Goal: Information Seeking & Learning: Learn about a topic

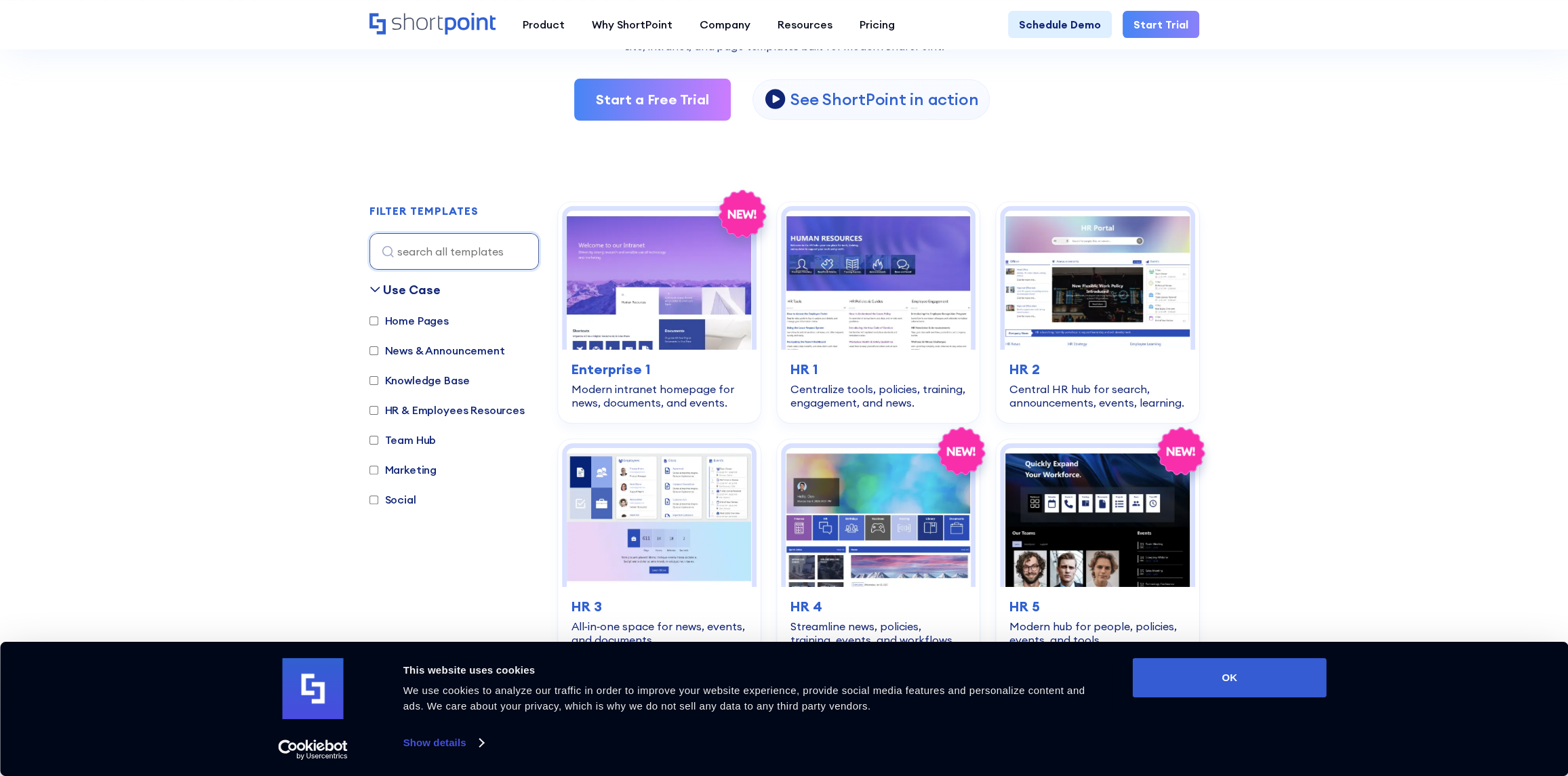
scroll to position [271, 0]
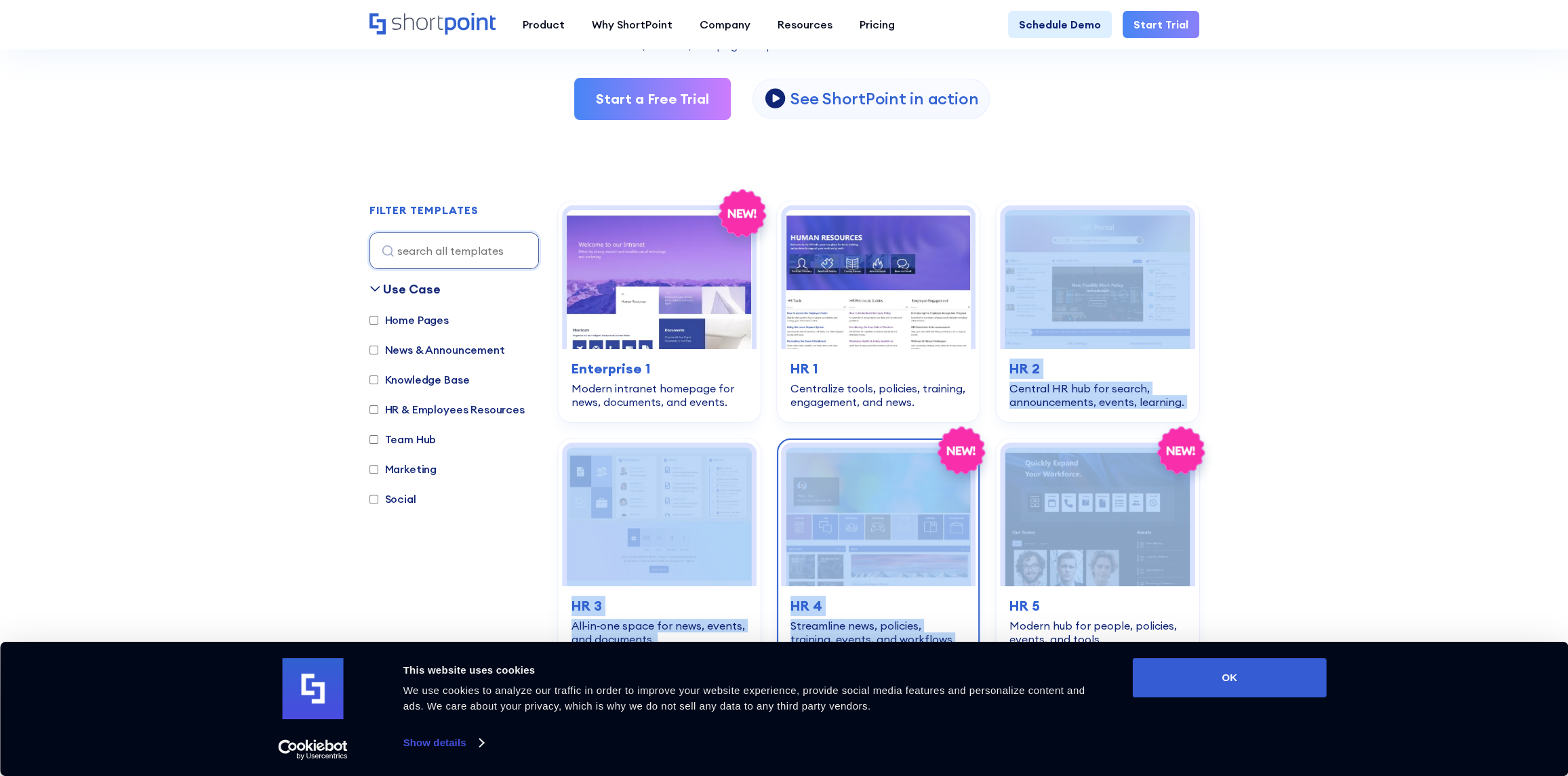
drag, startPoint x: 965, startPoint y: 408, endPoint x: 962, endPoint y: 483, distance: 75.1
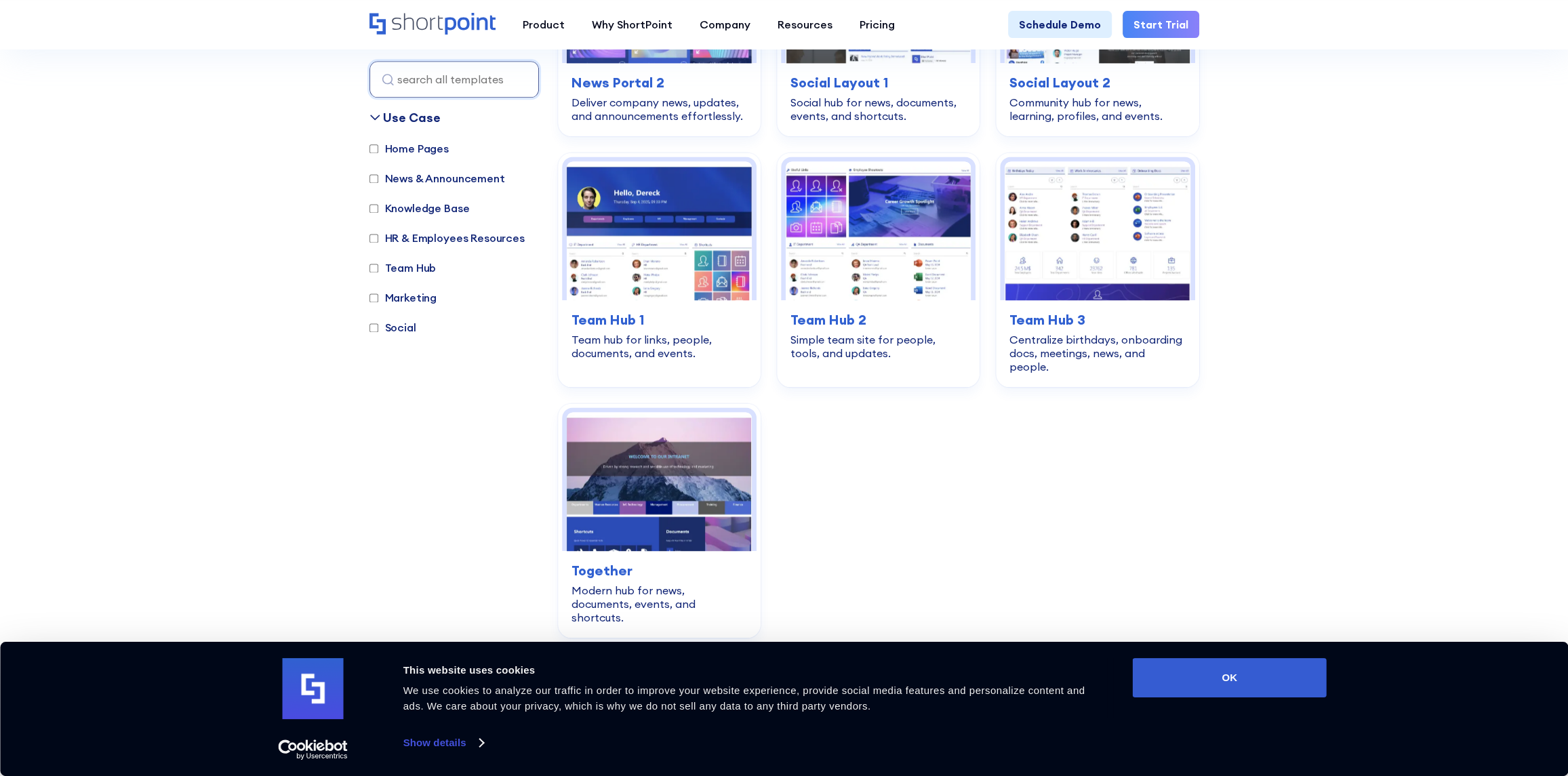
scroll to position [2031, 0]
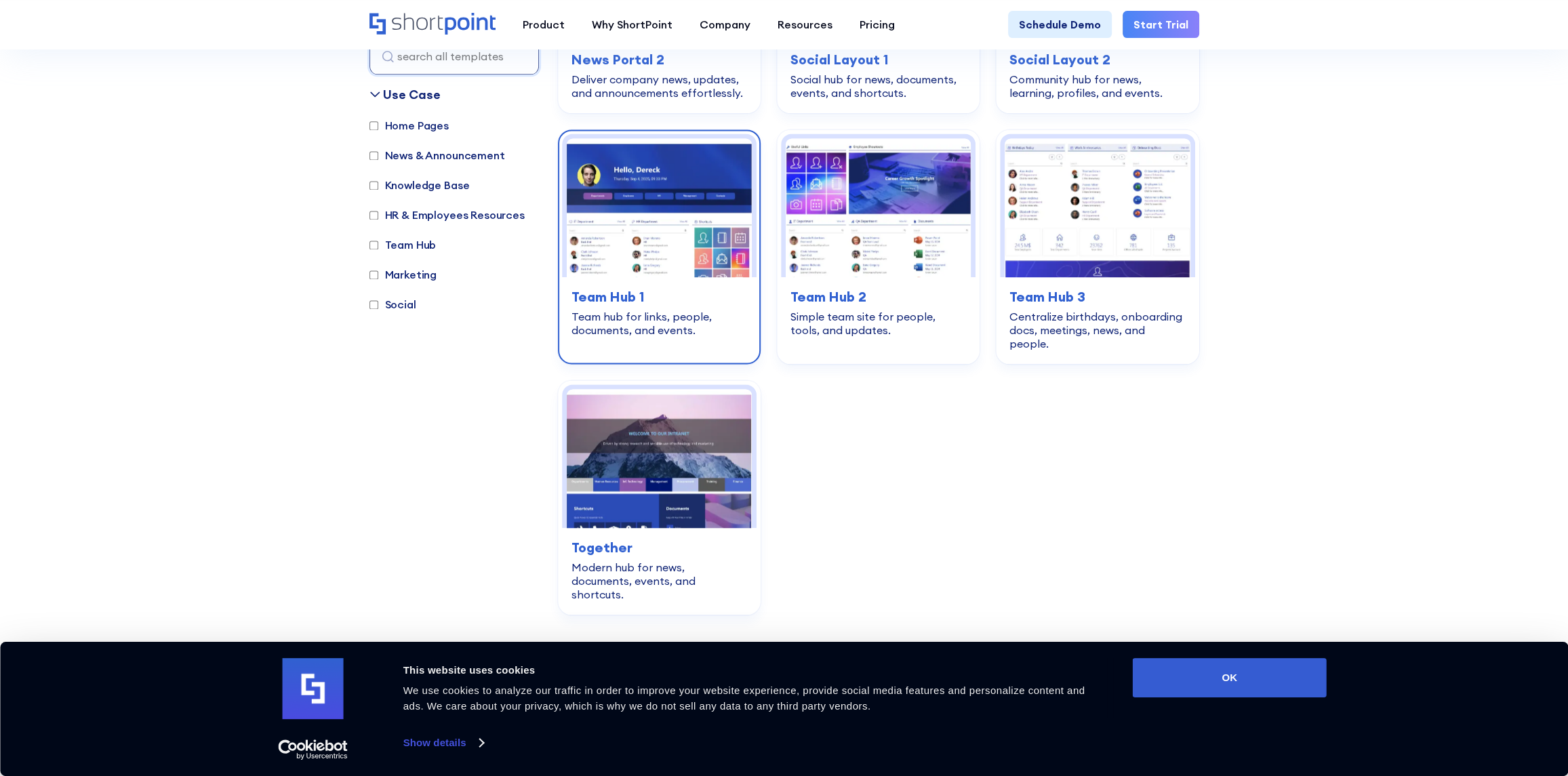
click at [711, 205] on img at bounding box center [660, 207] width 185 height 139
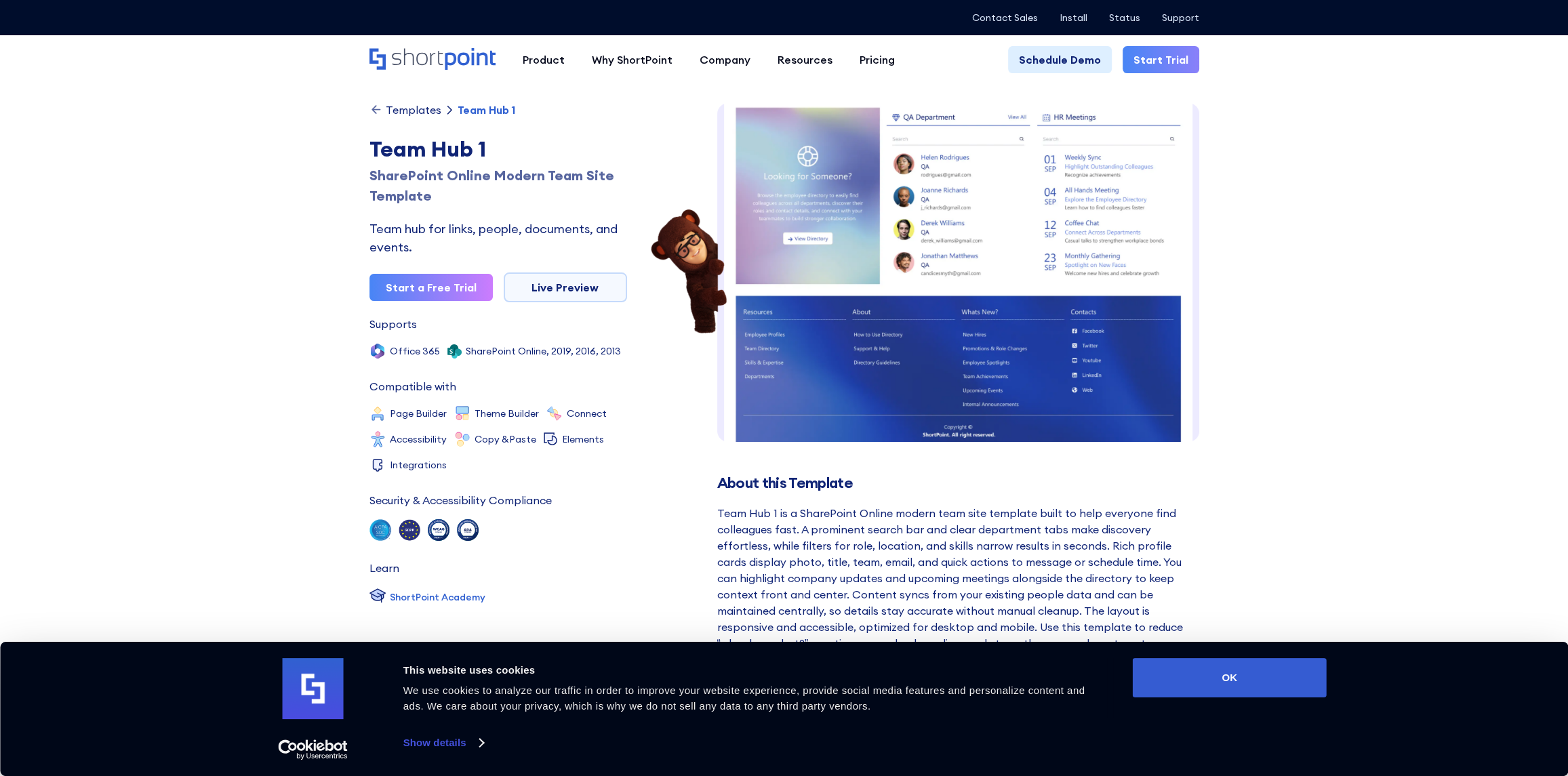
scroll to position [418, 0]
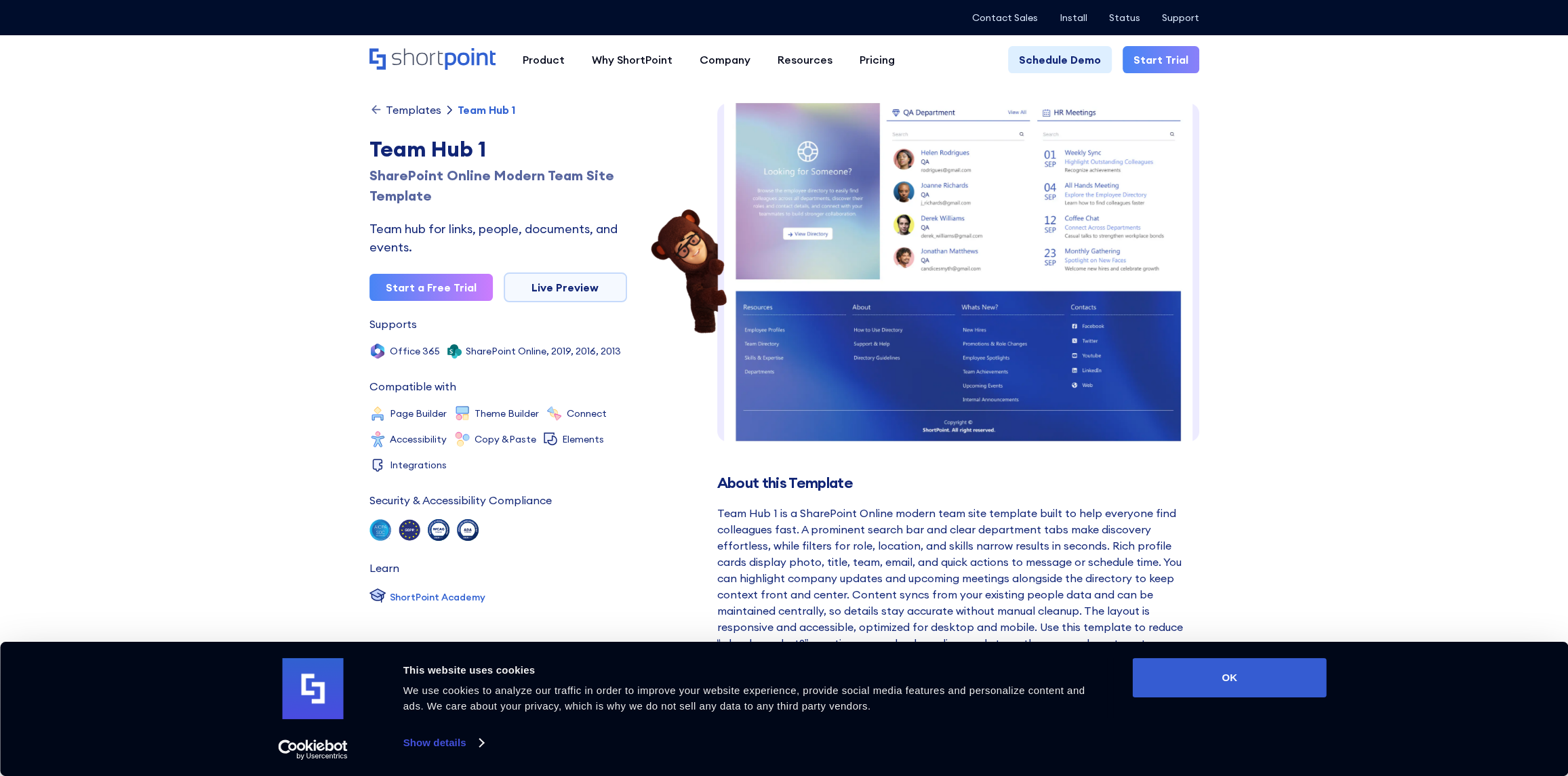
drag, startPoint x: 879, startPoint y: 419, endPoint x: 206, endPoint y: 175, distance: 715.9
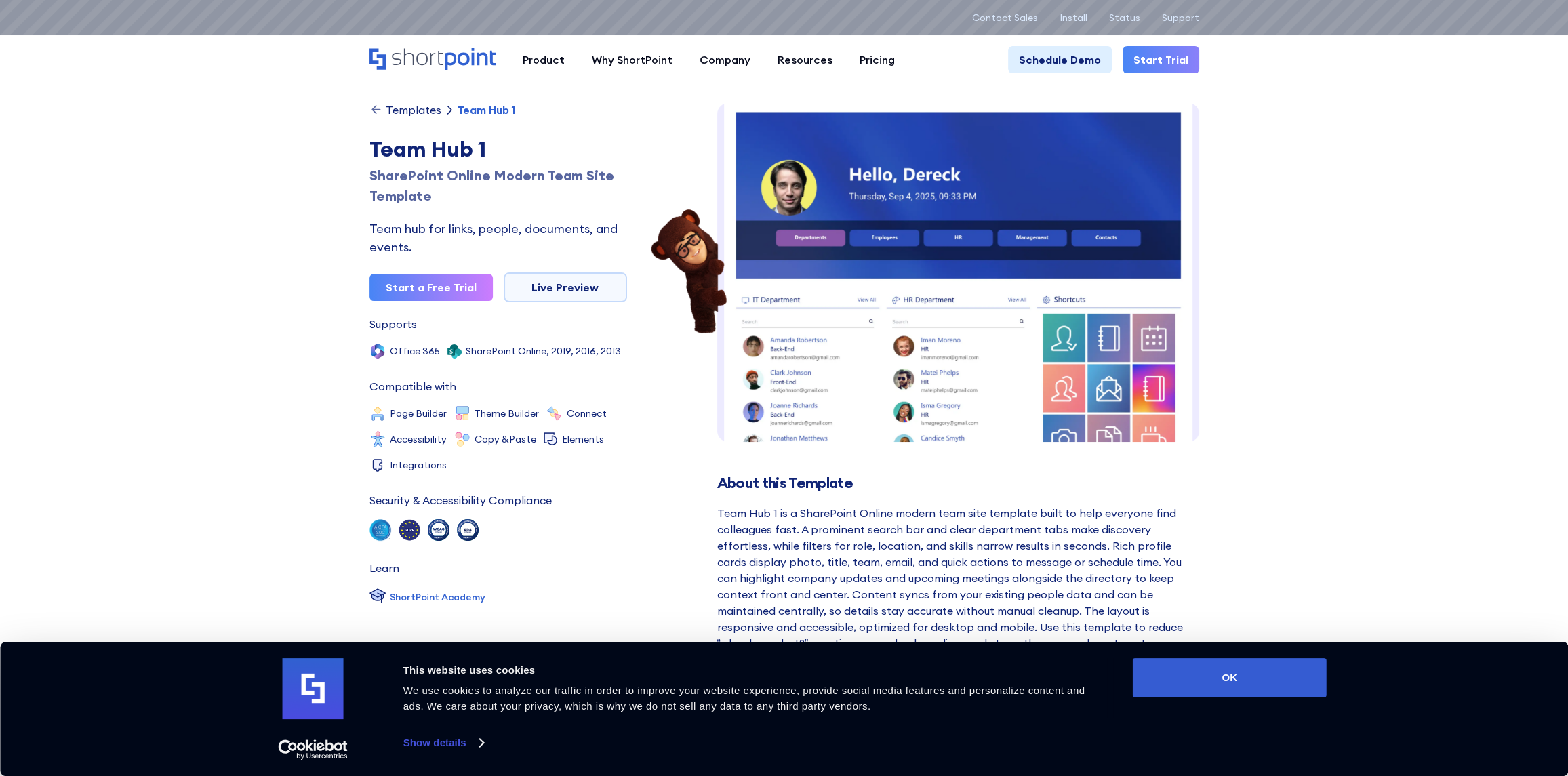
scroll to position [0, 0]
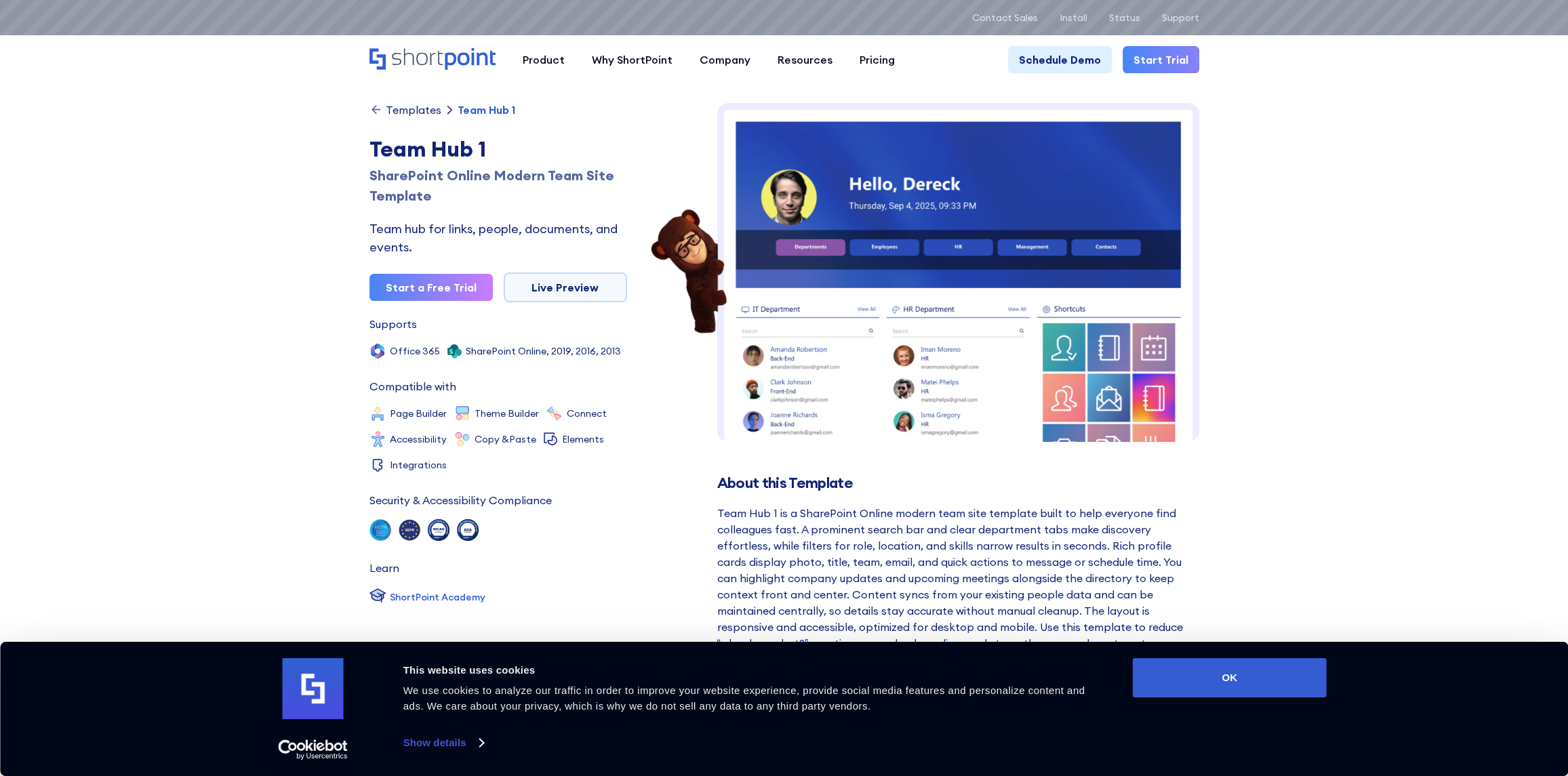
click at [405, 104] on div "Templates" at bounding box center [413, 110] width 55 height 11
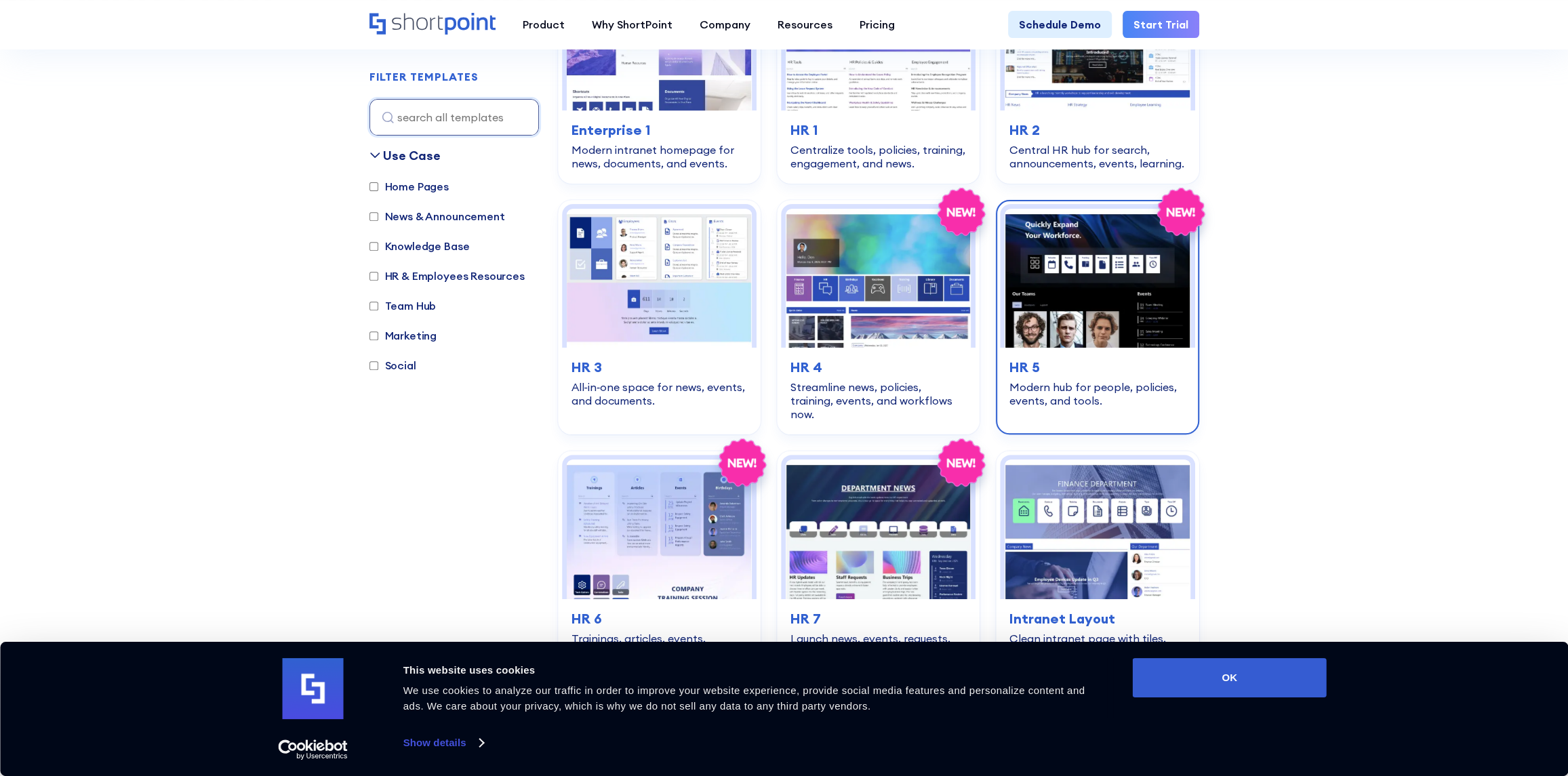
scroll to position [608, 0]
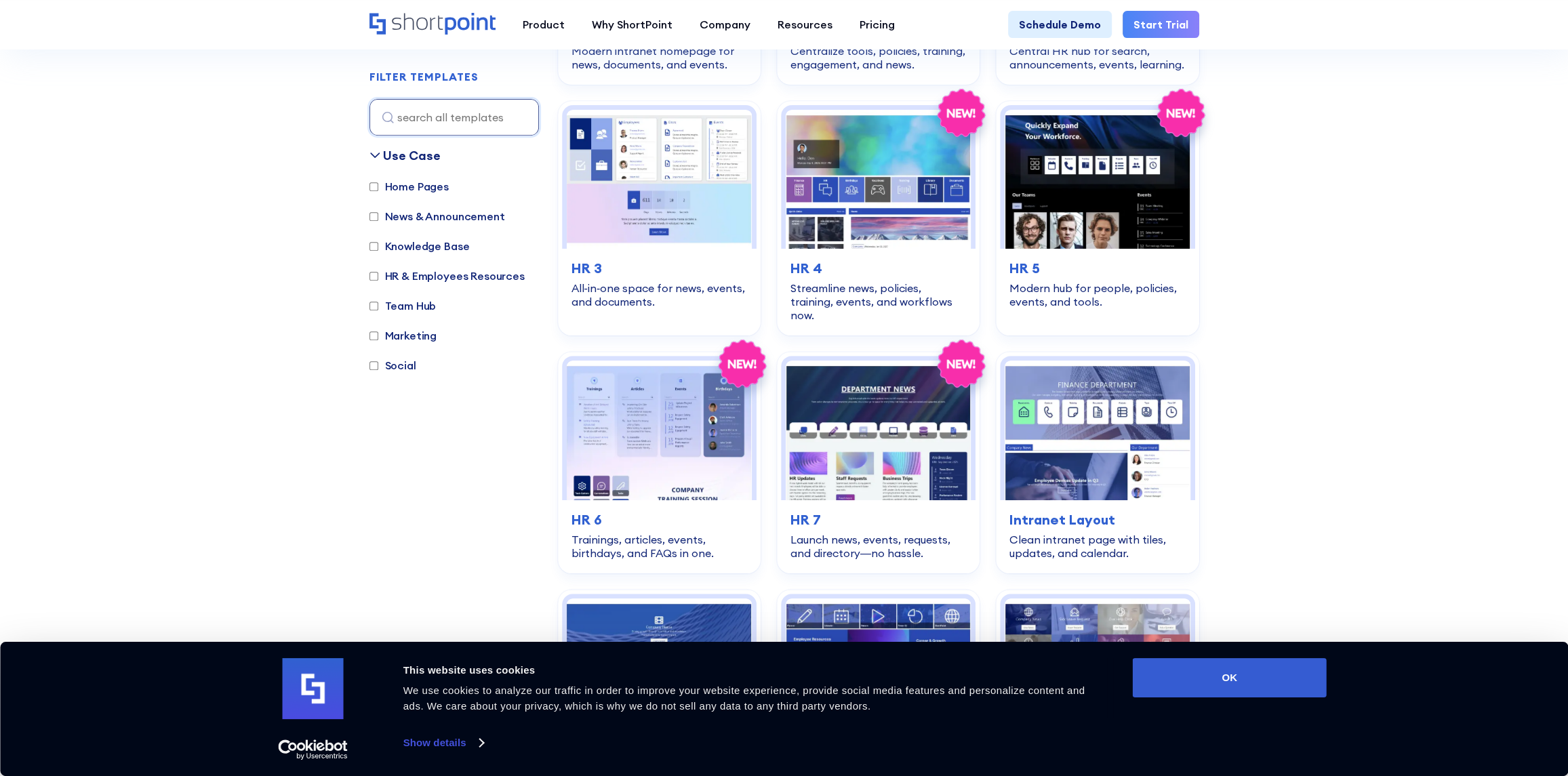
click at [373, 244] on input "Knowledge Base" at bounding box center [373, 246] width 9 height 9
checkbox input "true"
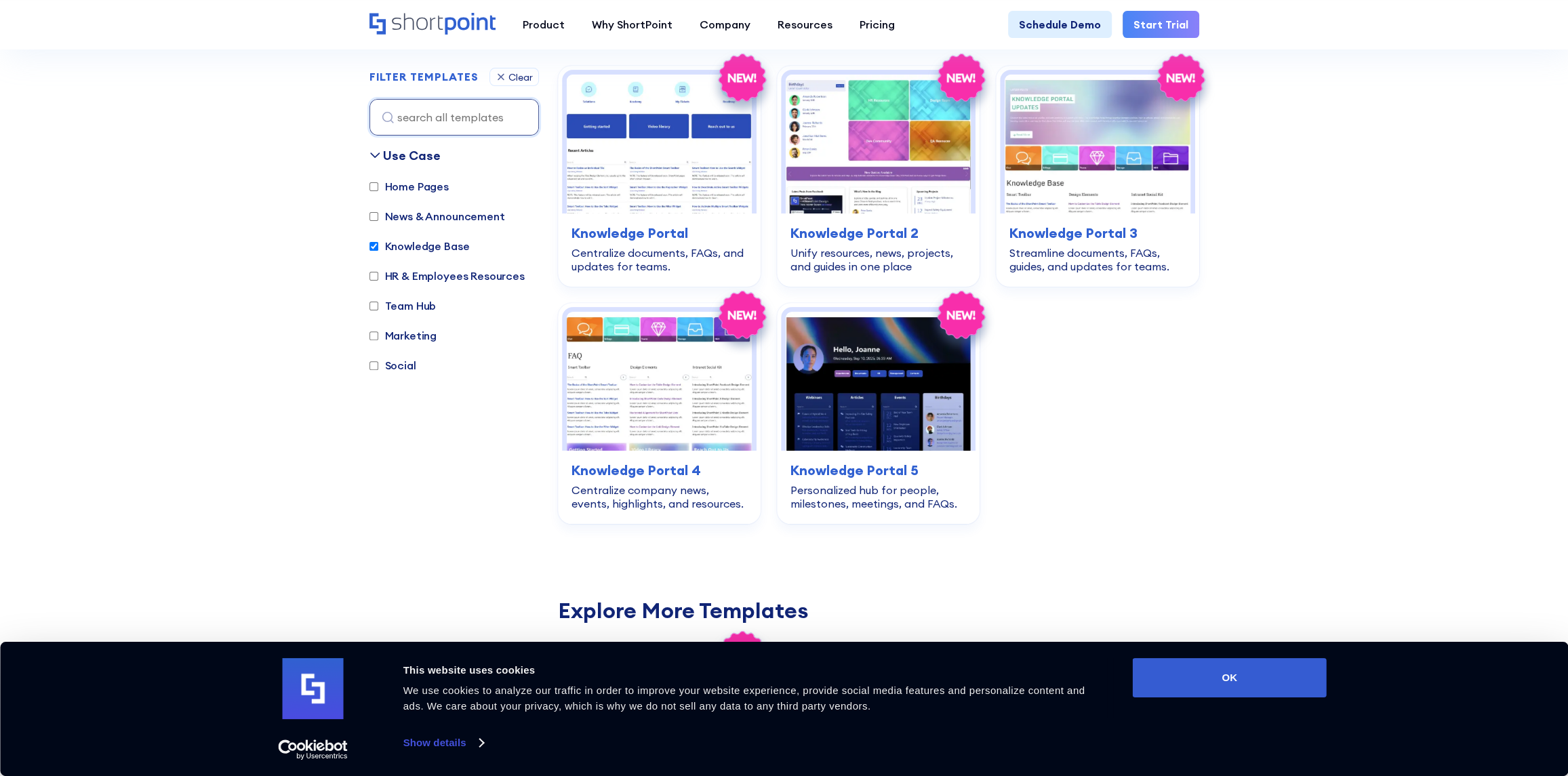
scroll to position [404, 0]
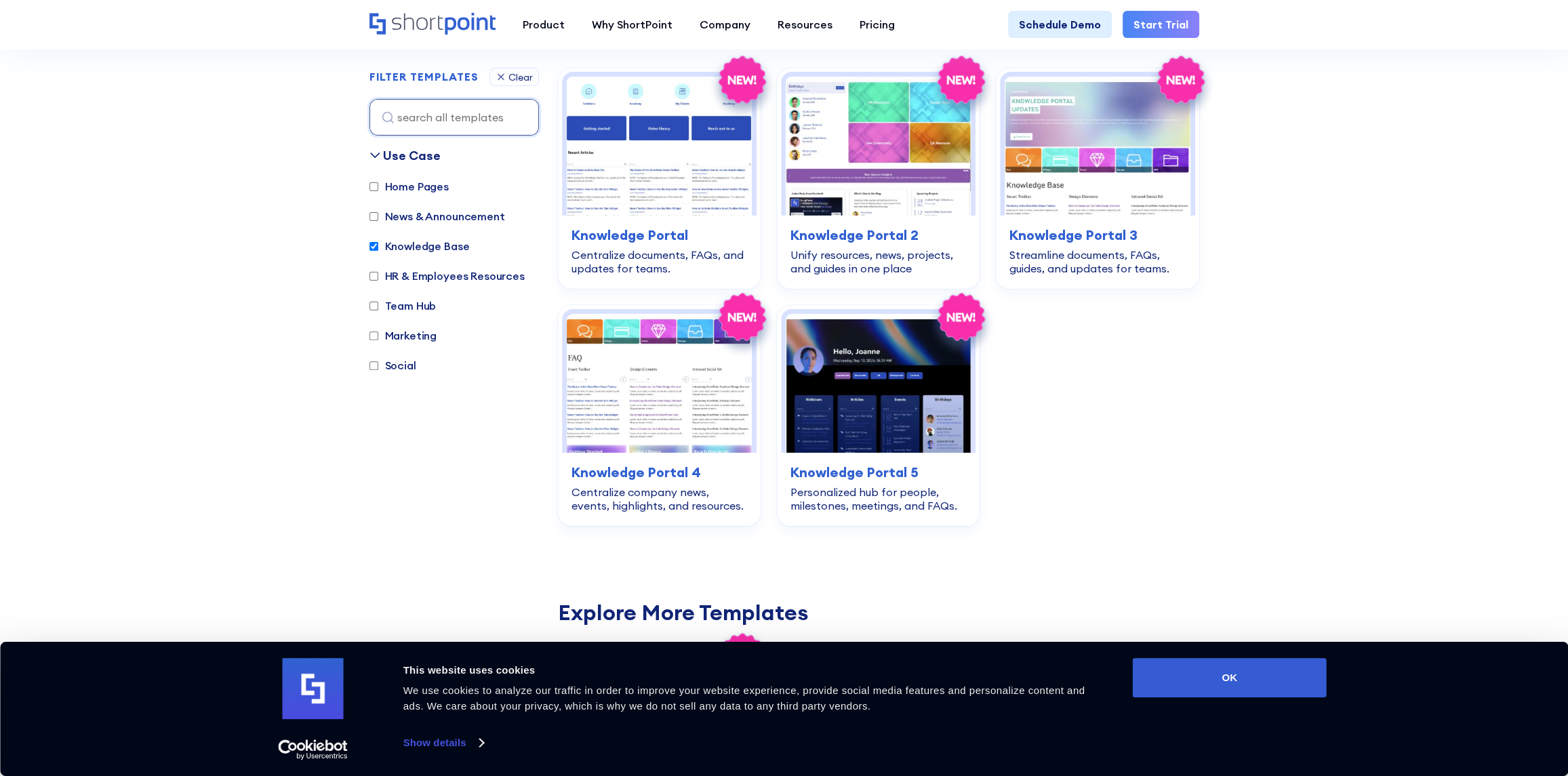
click at [374, 185] on input "Home Pages" at bounding box center [373, 187] width 9 height 9
checkbox input "true"
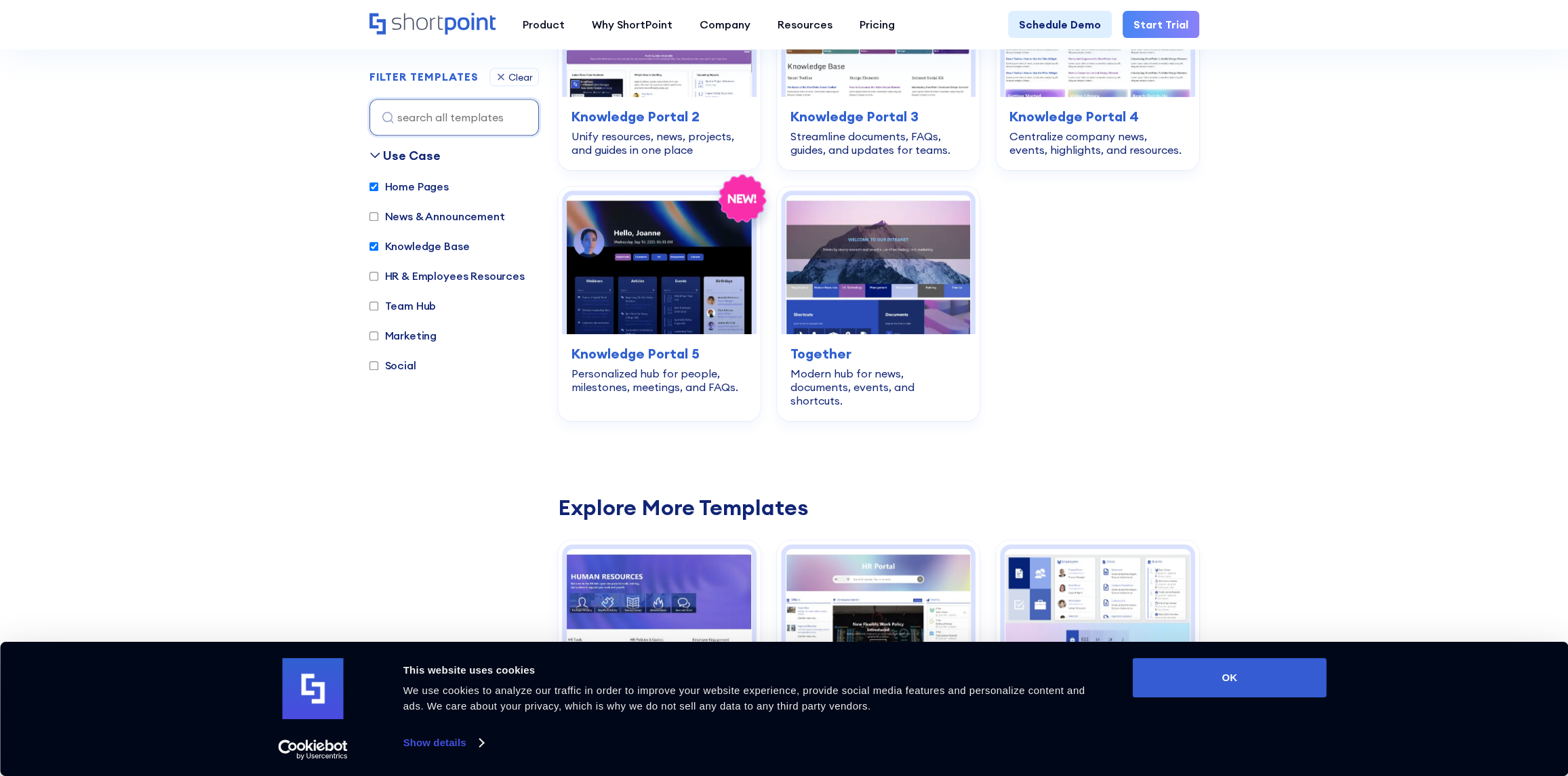
scroll to position [1014, 0]
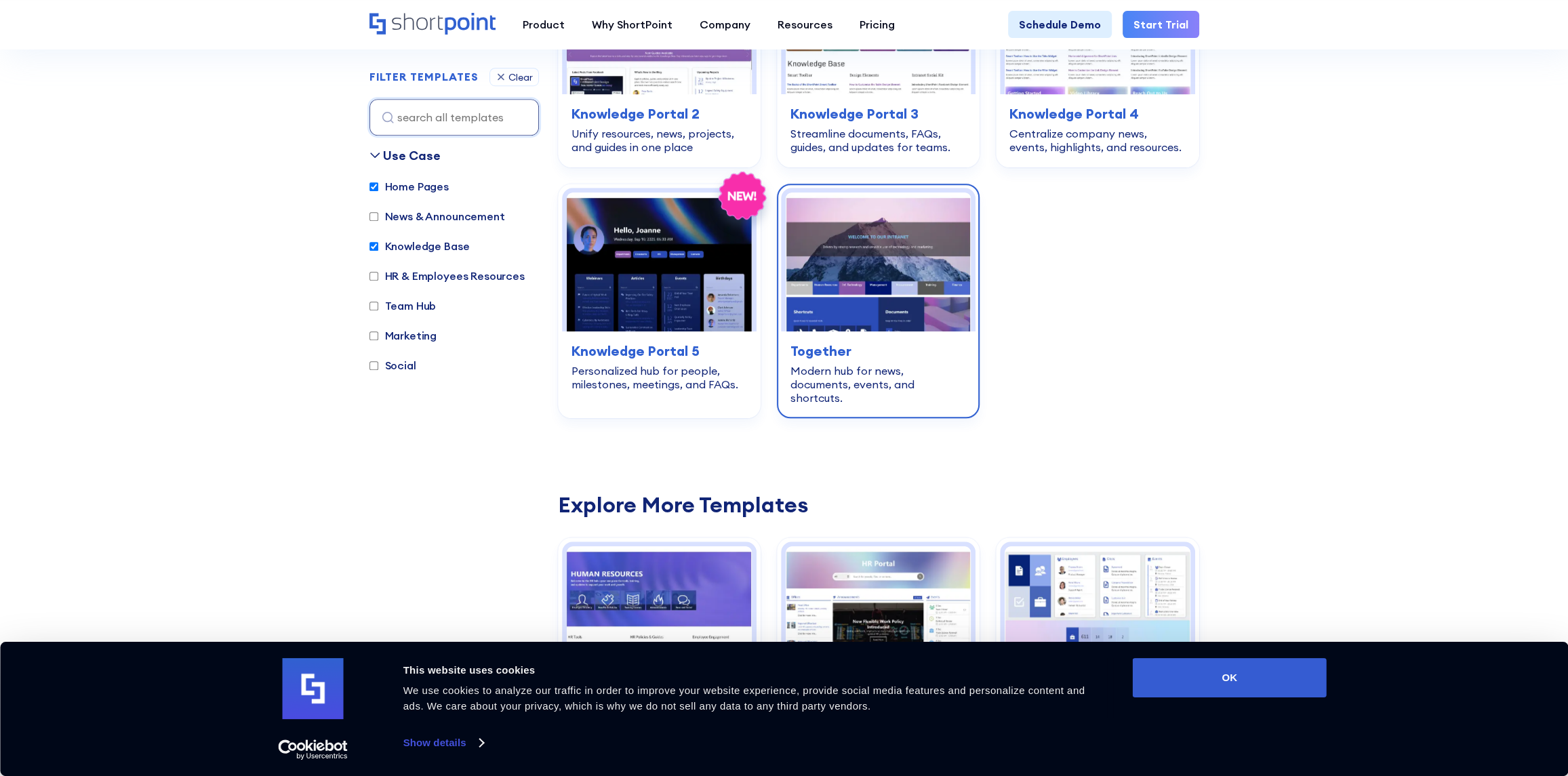
click at [860, 273] on img at bounding box center [878, 261] width 185 height 139
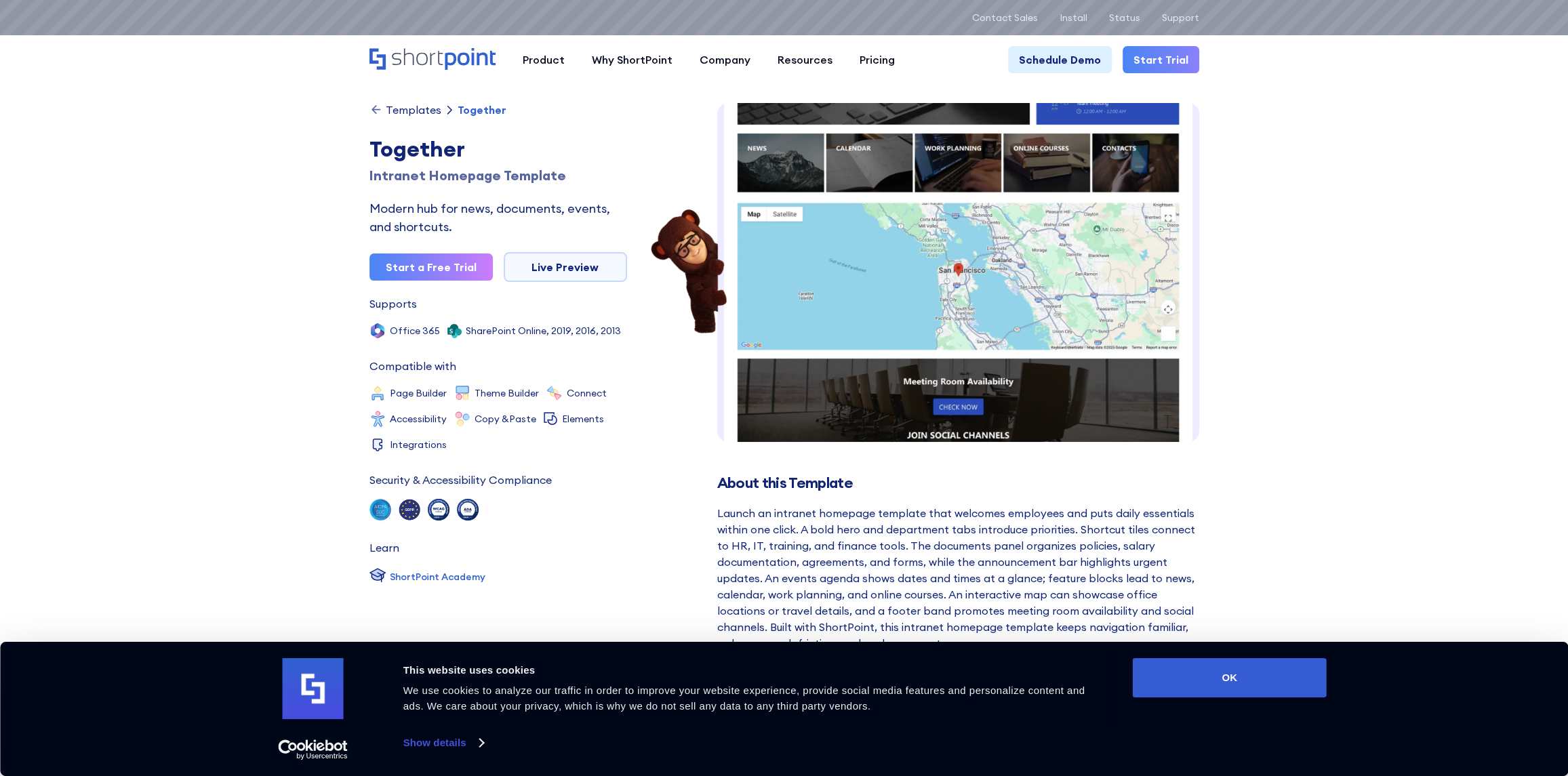
scroll to position [661, 0]
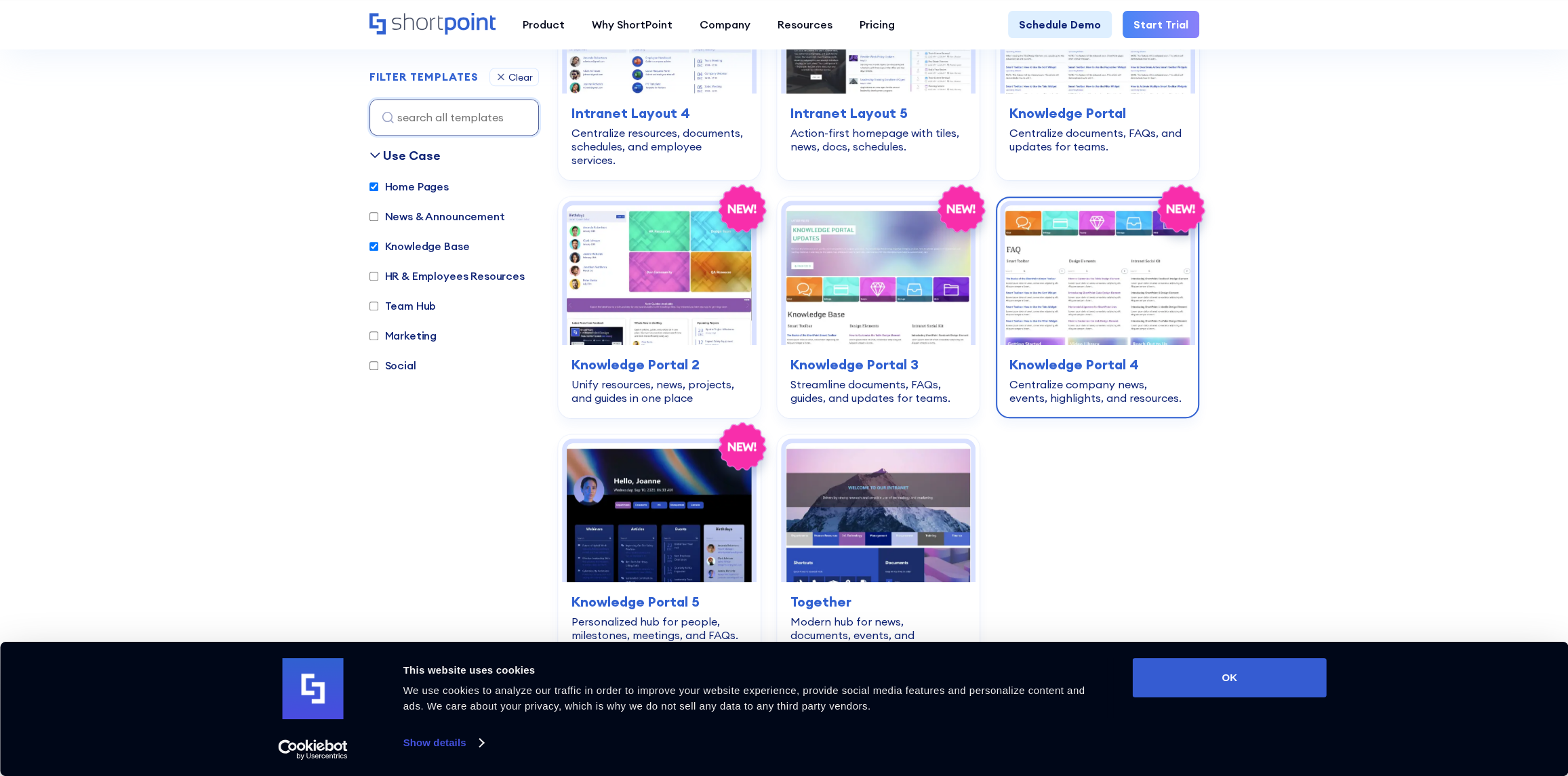
scroll to position [764, 0]
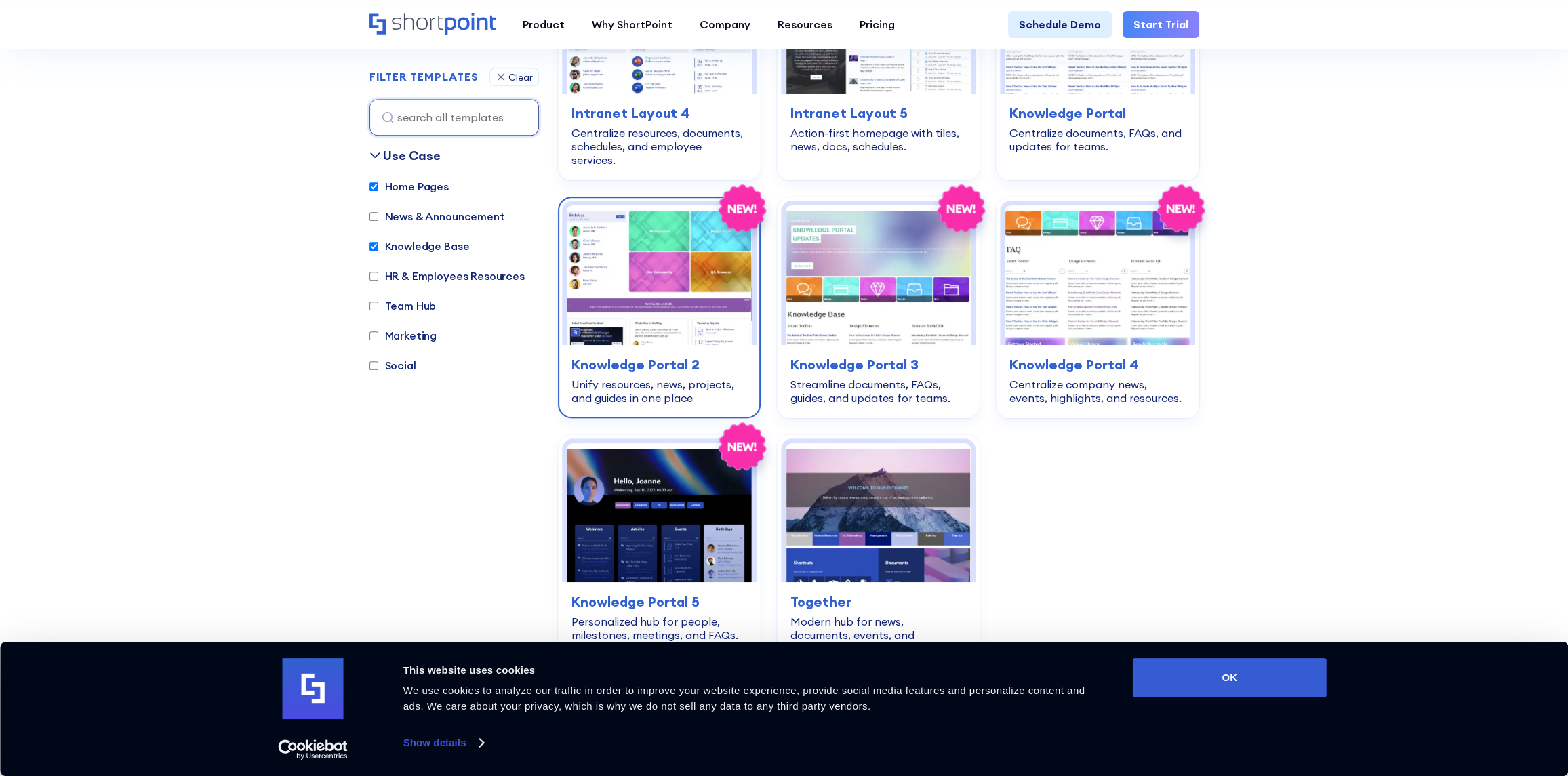
click at [632, 294] on img at bounding box center [660, 274] width 185 height 139
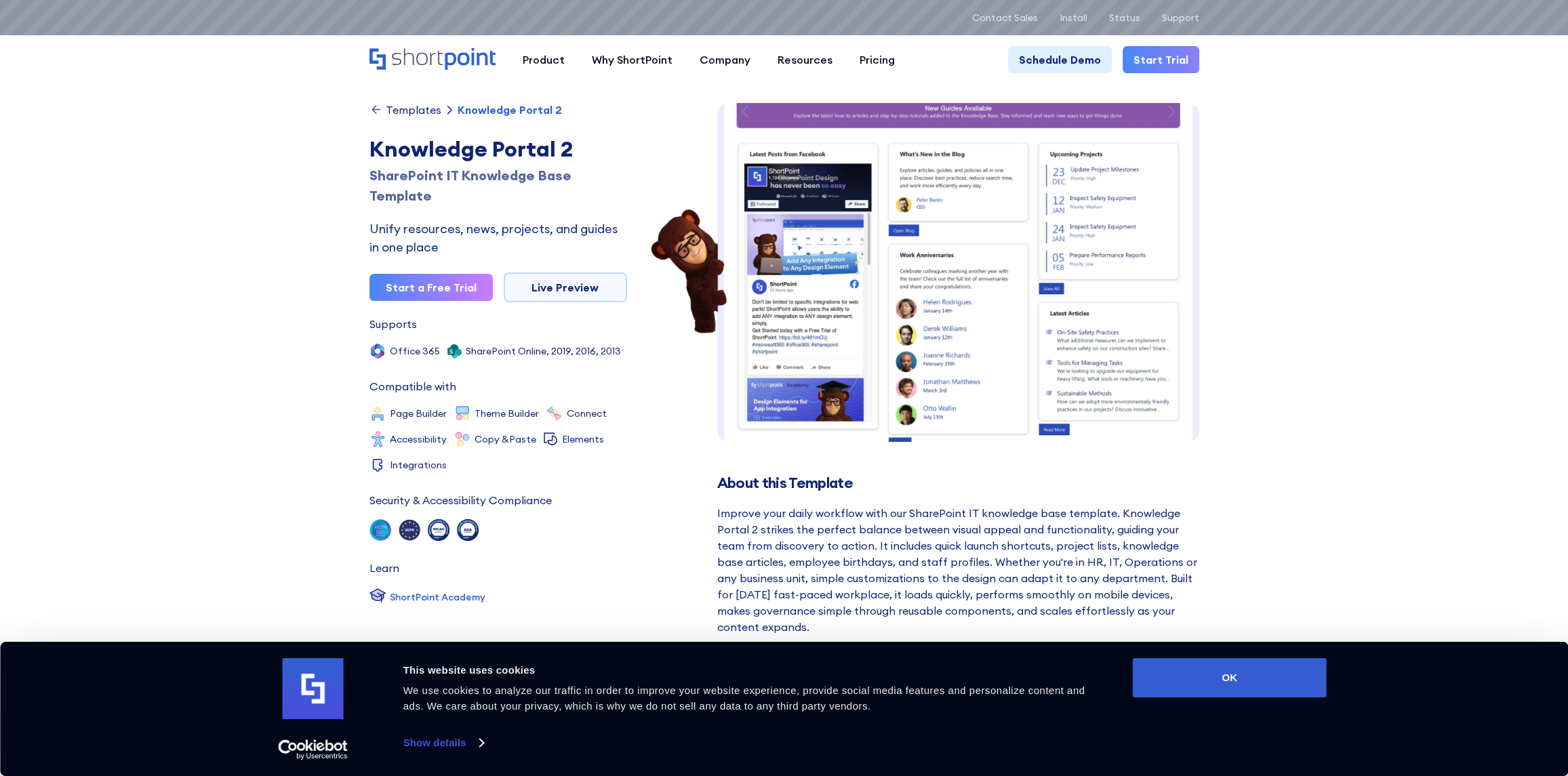
scroll to position [252, 0]
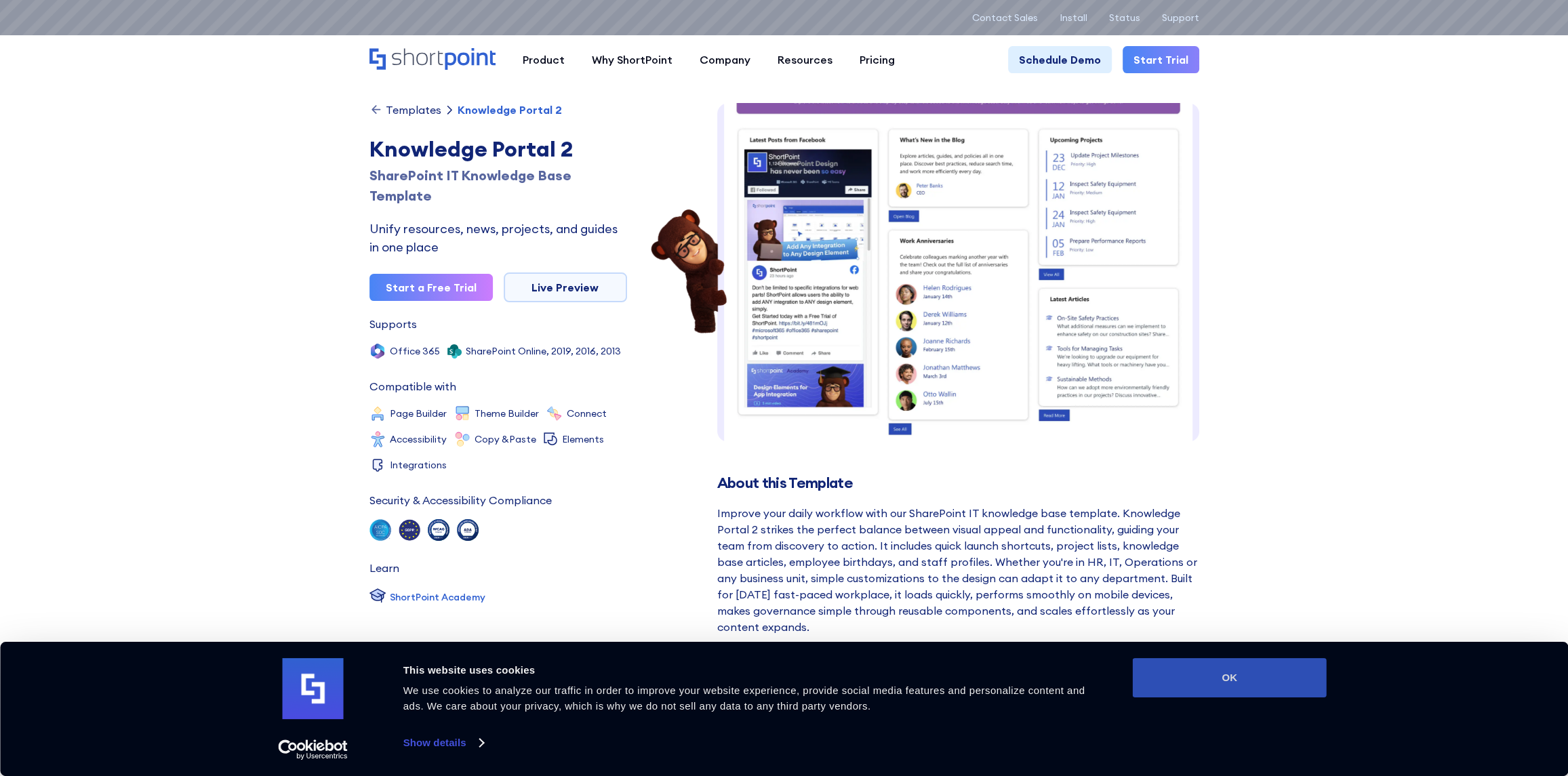
click at [1245, 683] on button "OK" at bounding box center [1229, 677] width 194 height 39
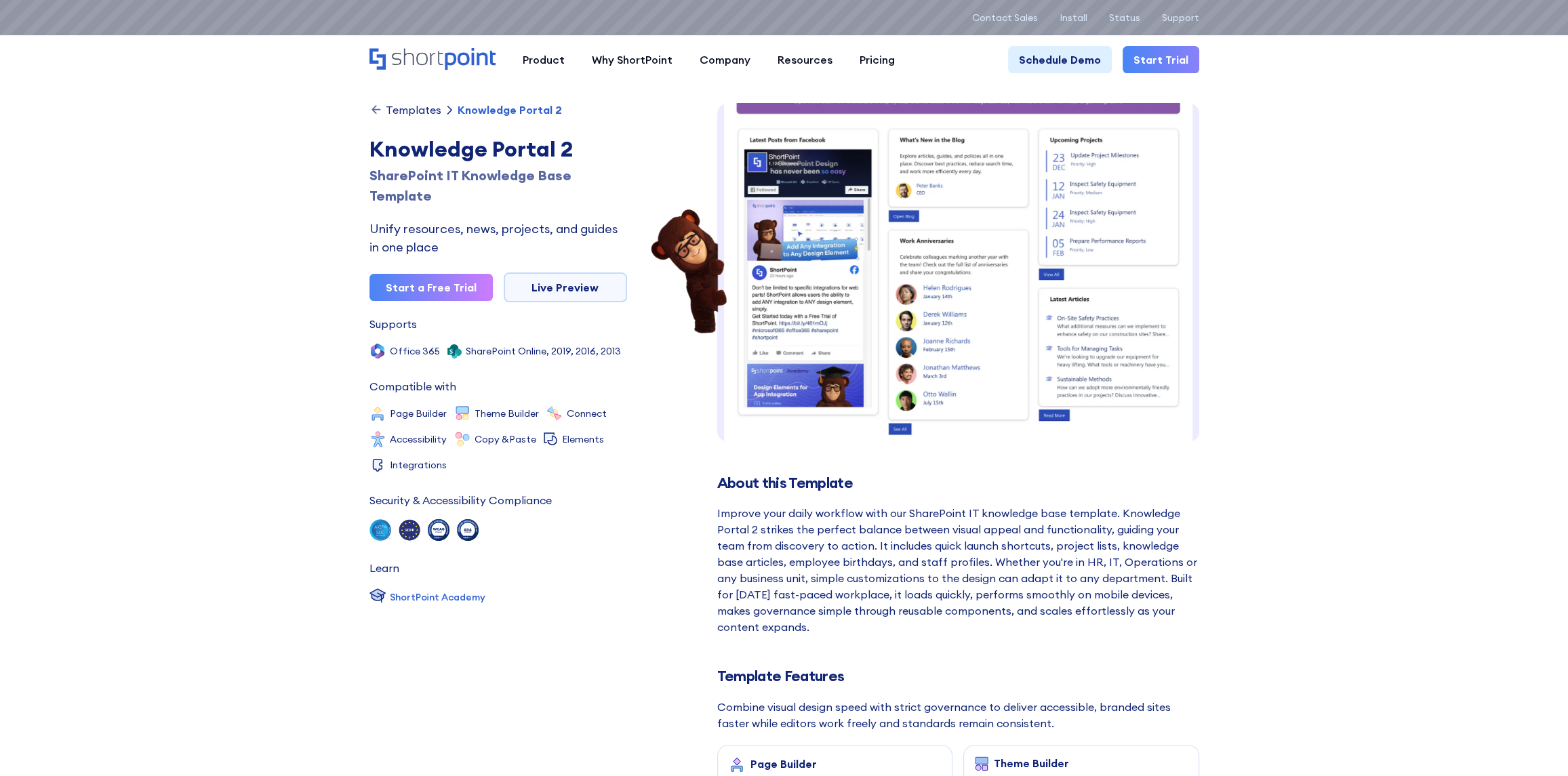
scroll to position [0, 0]
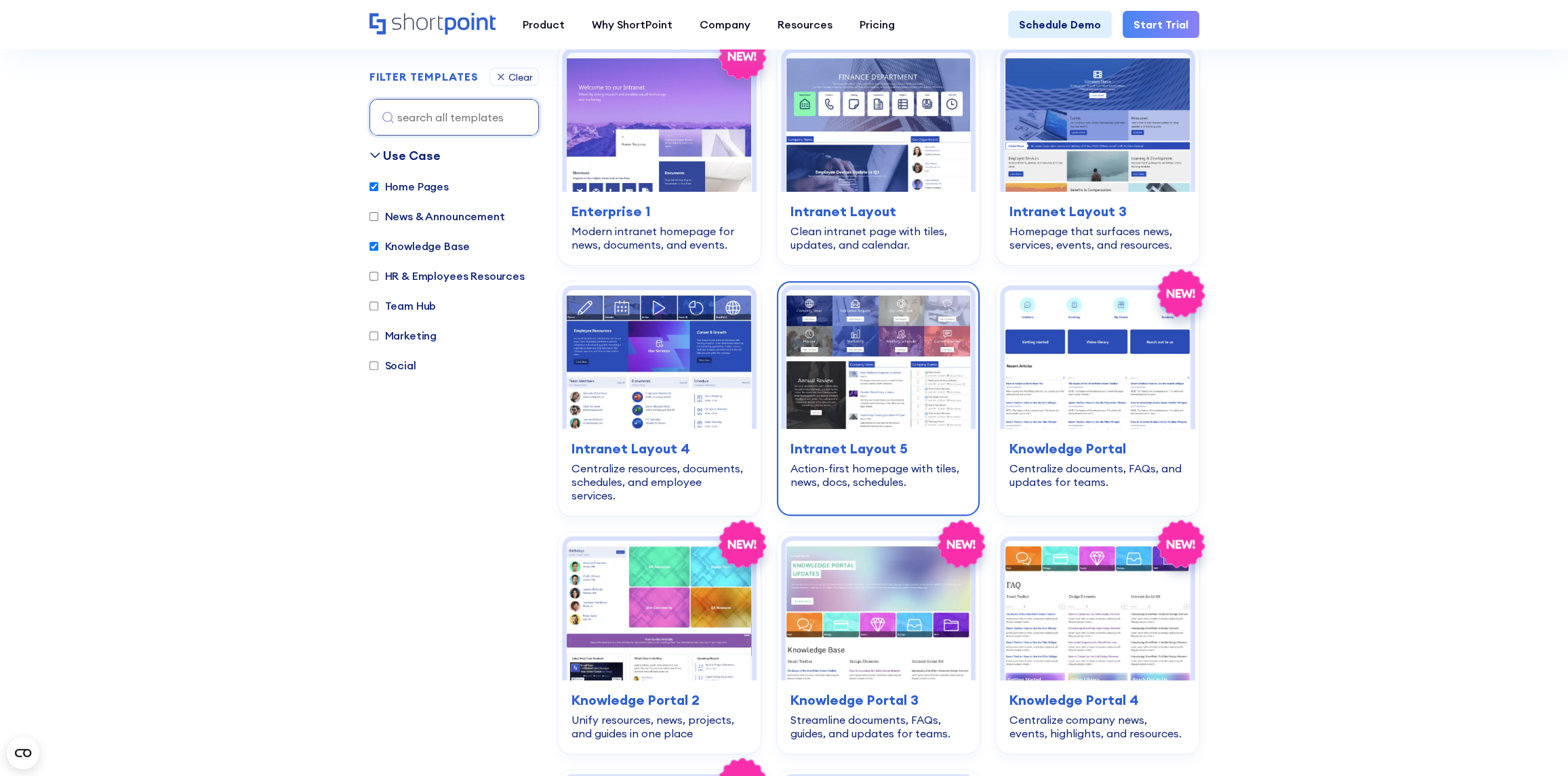
scroll to position [426, 0]
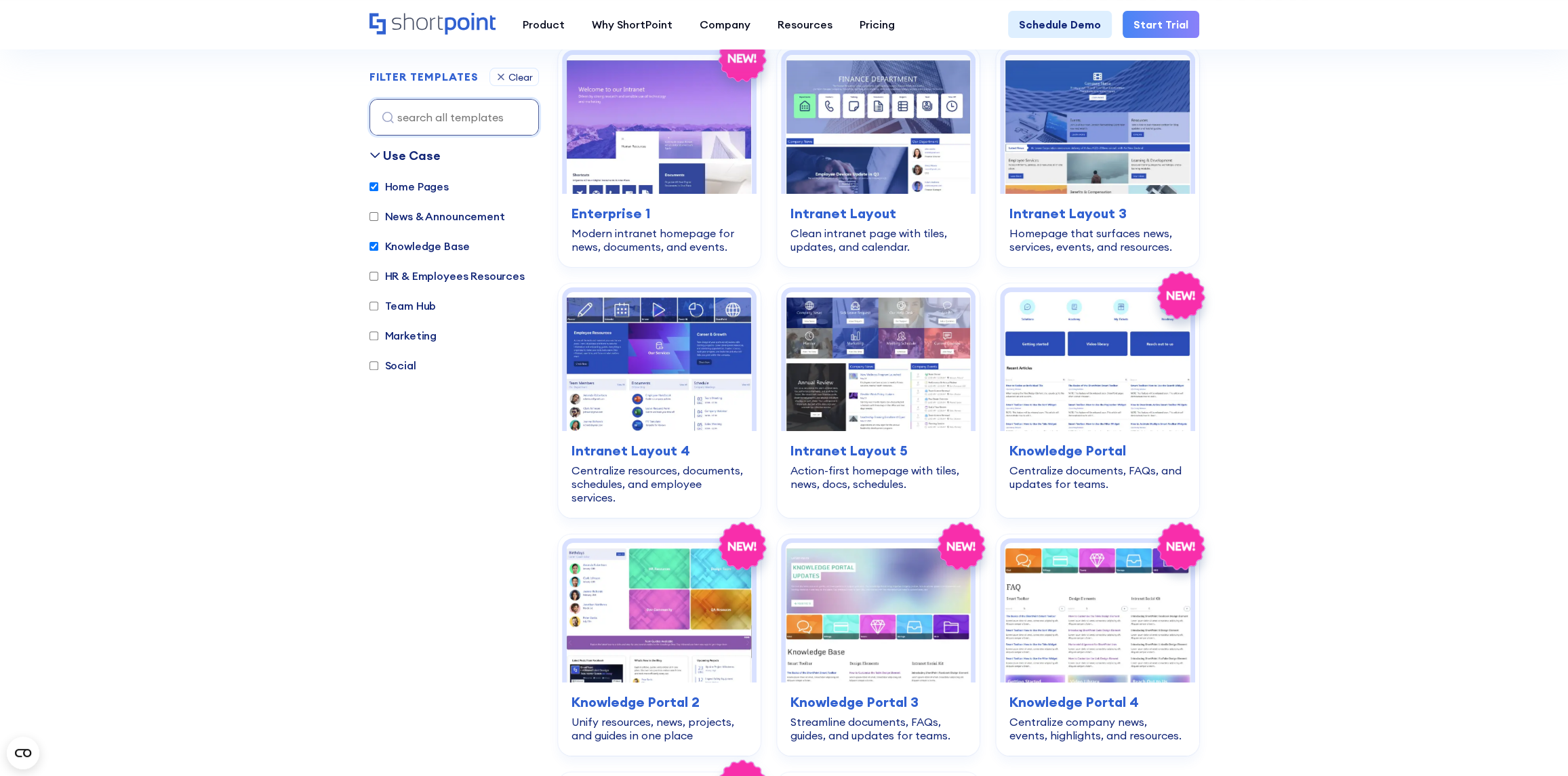
click at [370, 189] on input "Home Pages" at bounding box center [373, 187] width 9 height 9
checkbox input "false"
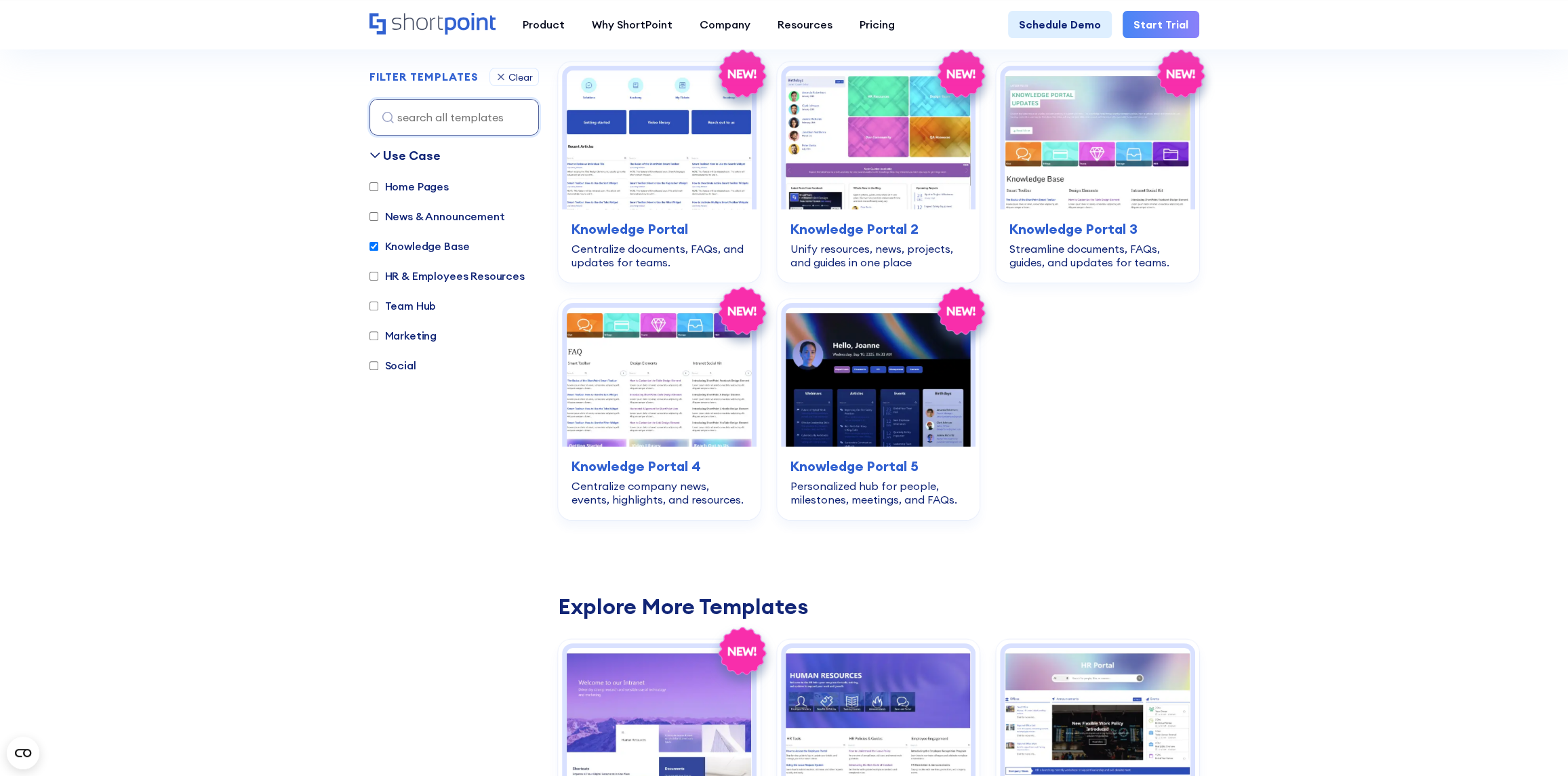
scroll to position [404, 0]
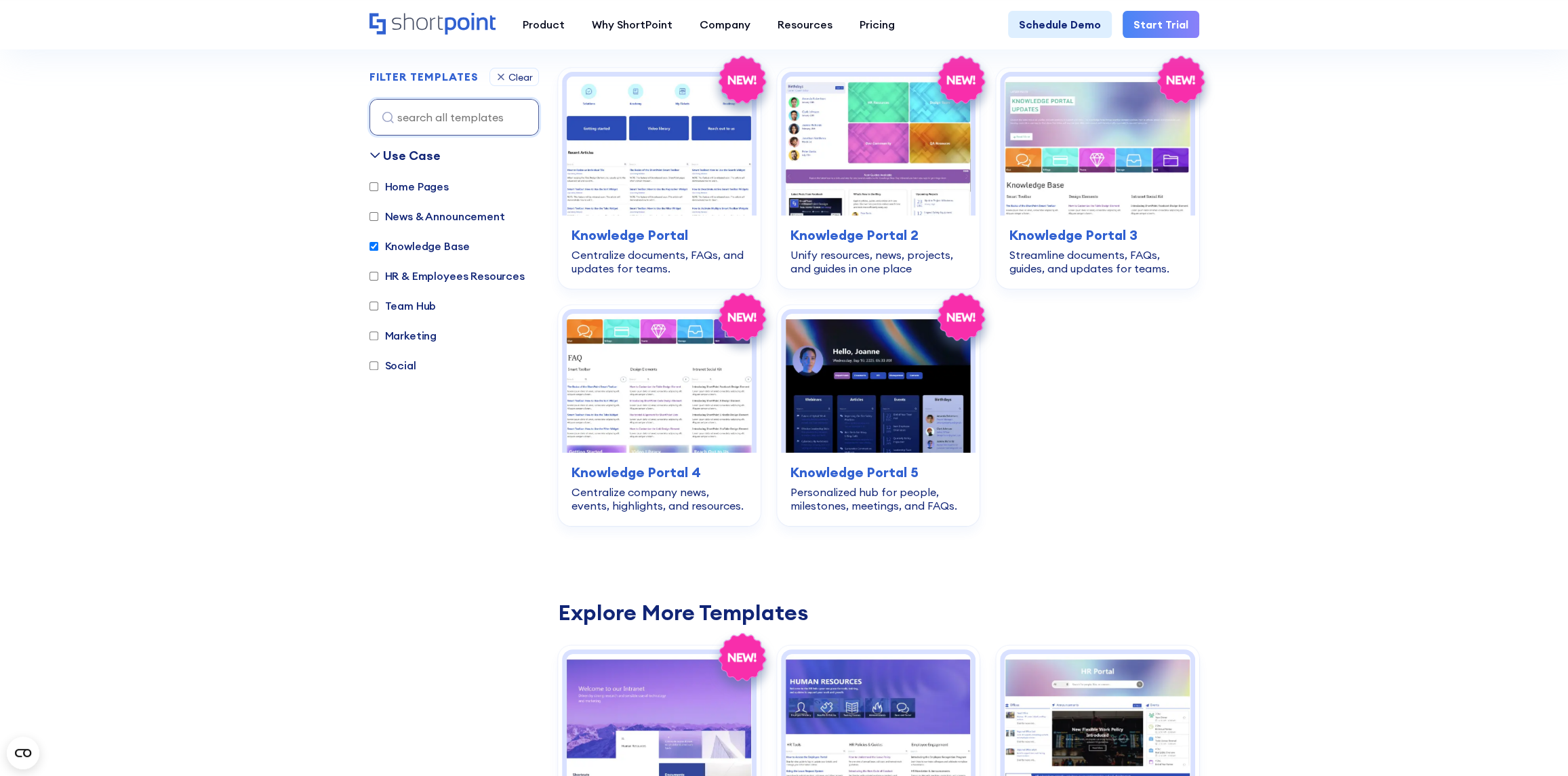
click at [370, 245] on input "Knowledge Base" at bounding box center [373, 246] width 9 height 9
checkbox input "false"
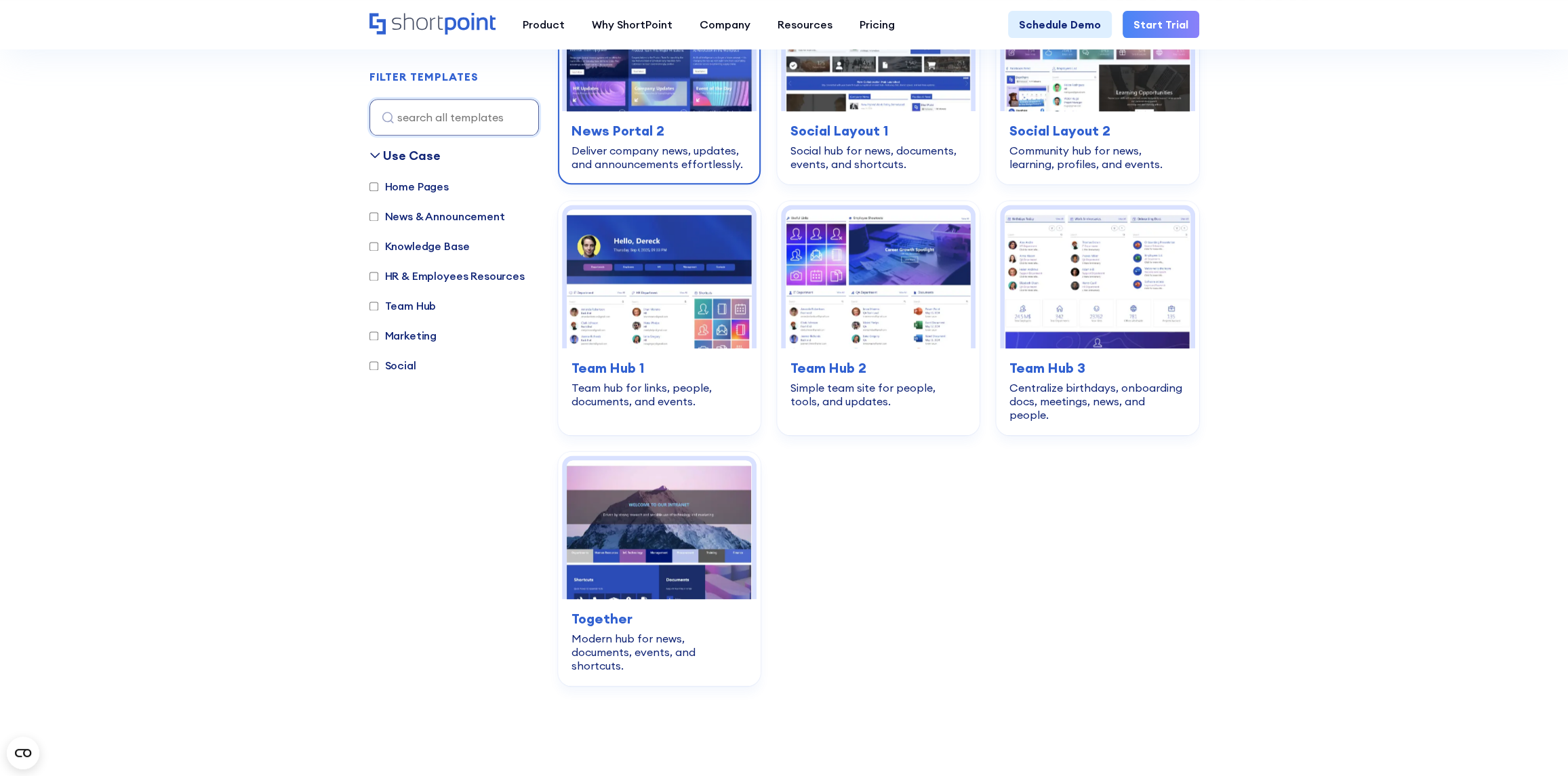
scroll to position [1961, 0]
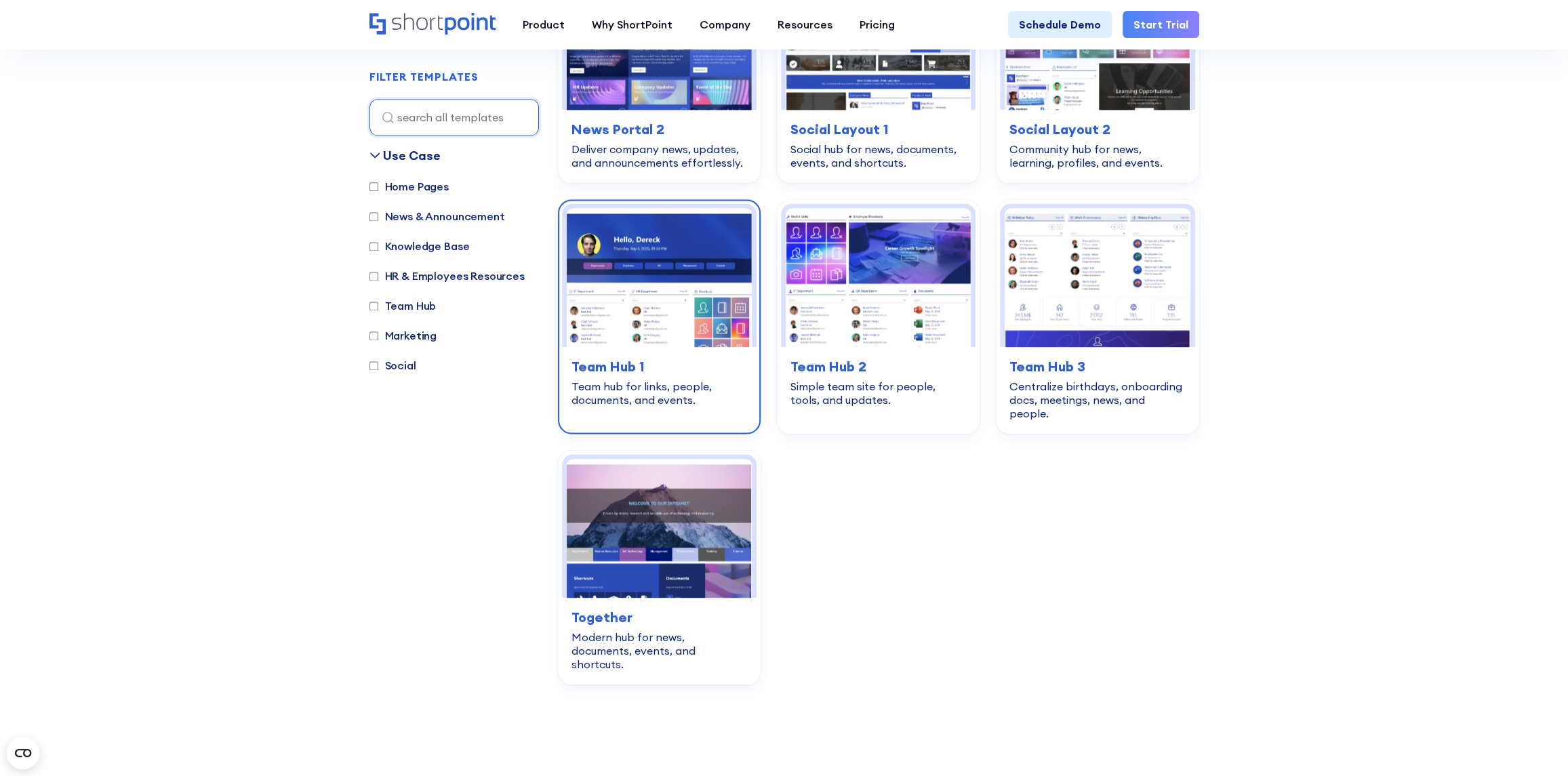
click at [687, 245] on img at bounding box center [660, 277] width 185 height 139
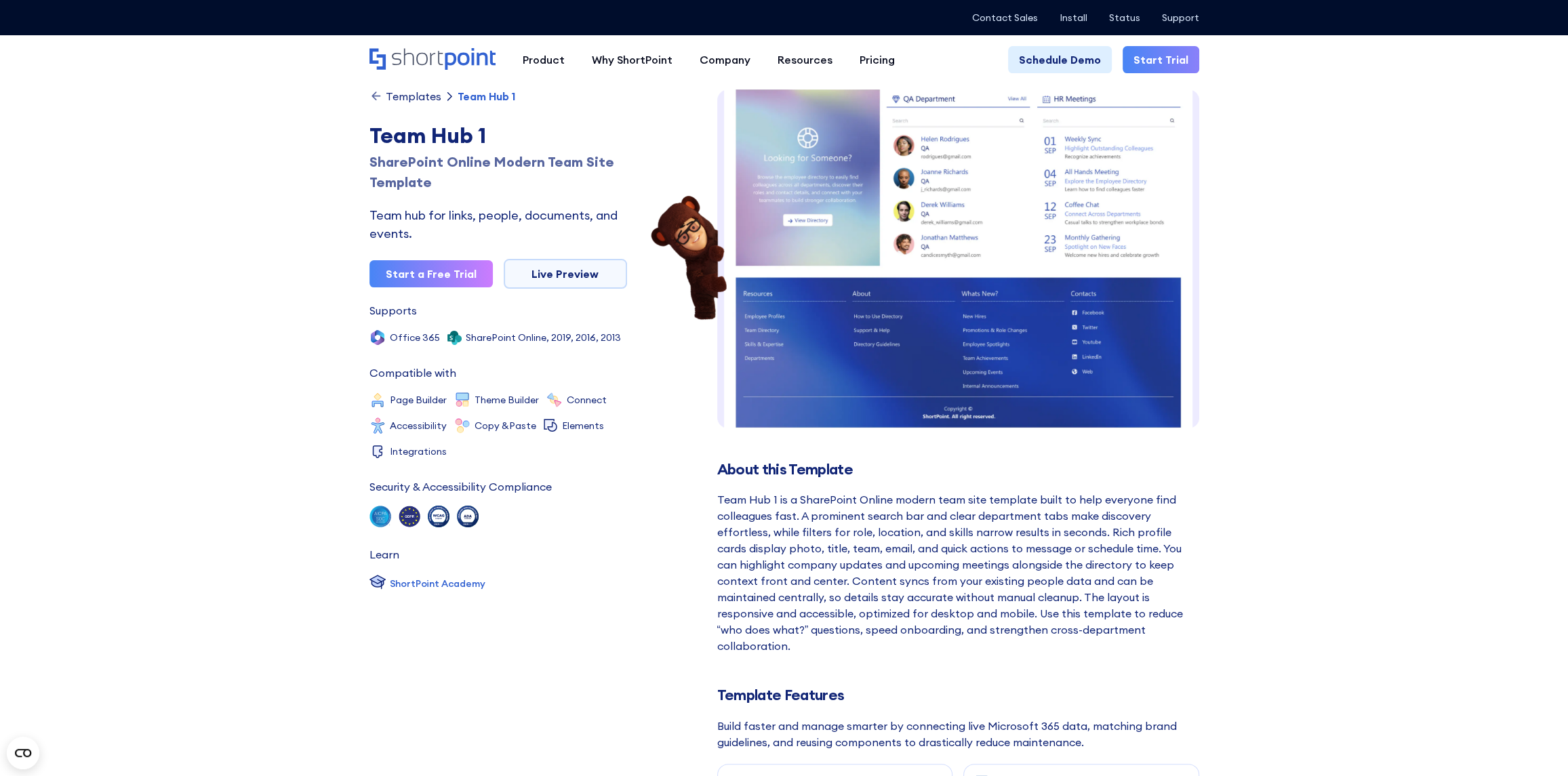
scroll to position [15, 0]
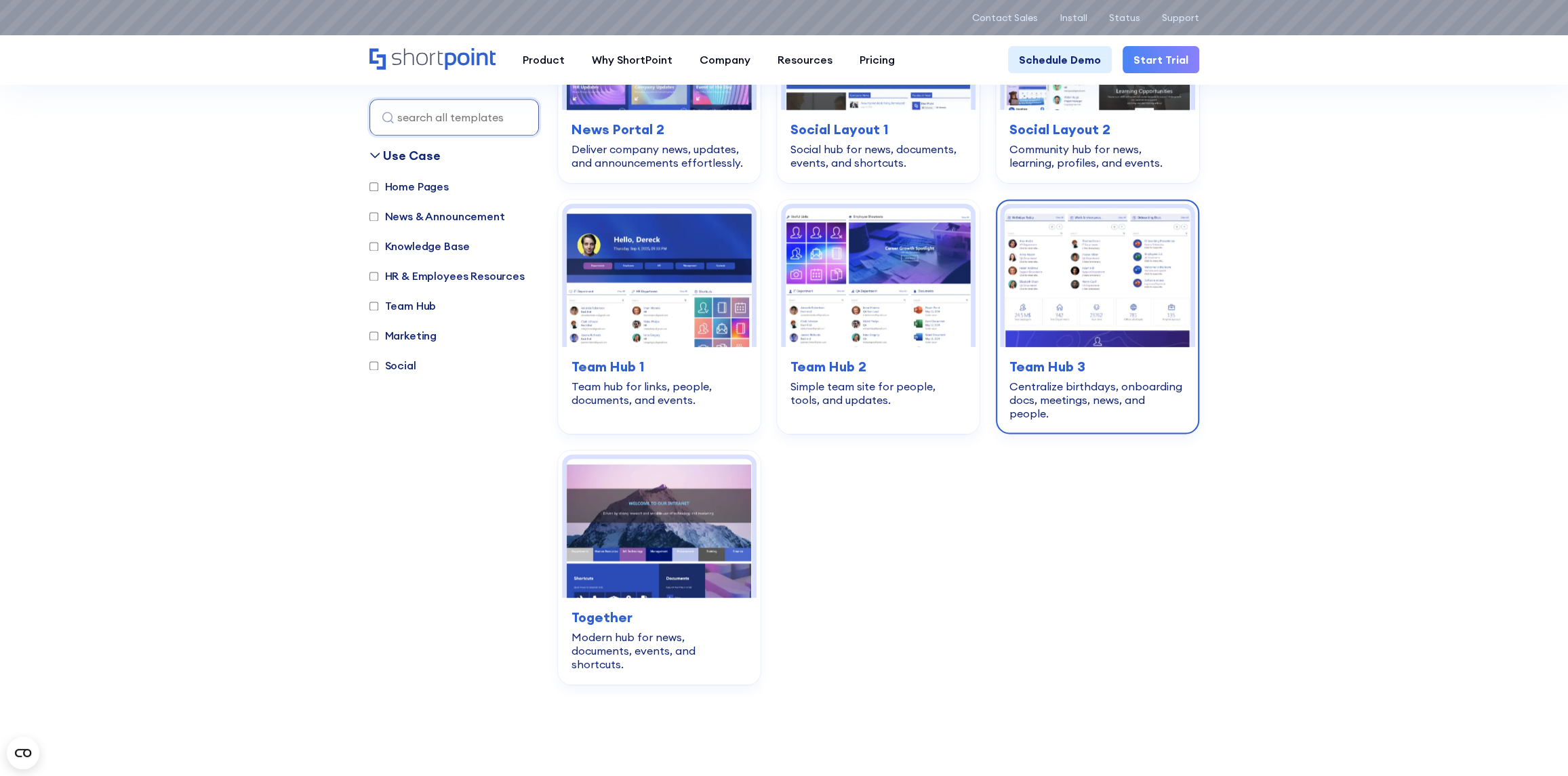
click at [1062, 260] on img at bounding box center [1097, 277] width 185 height 139
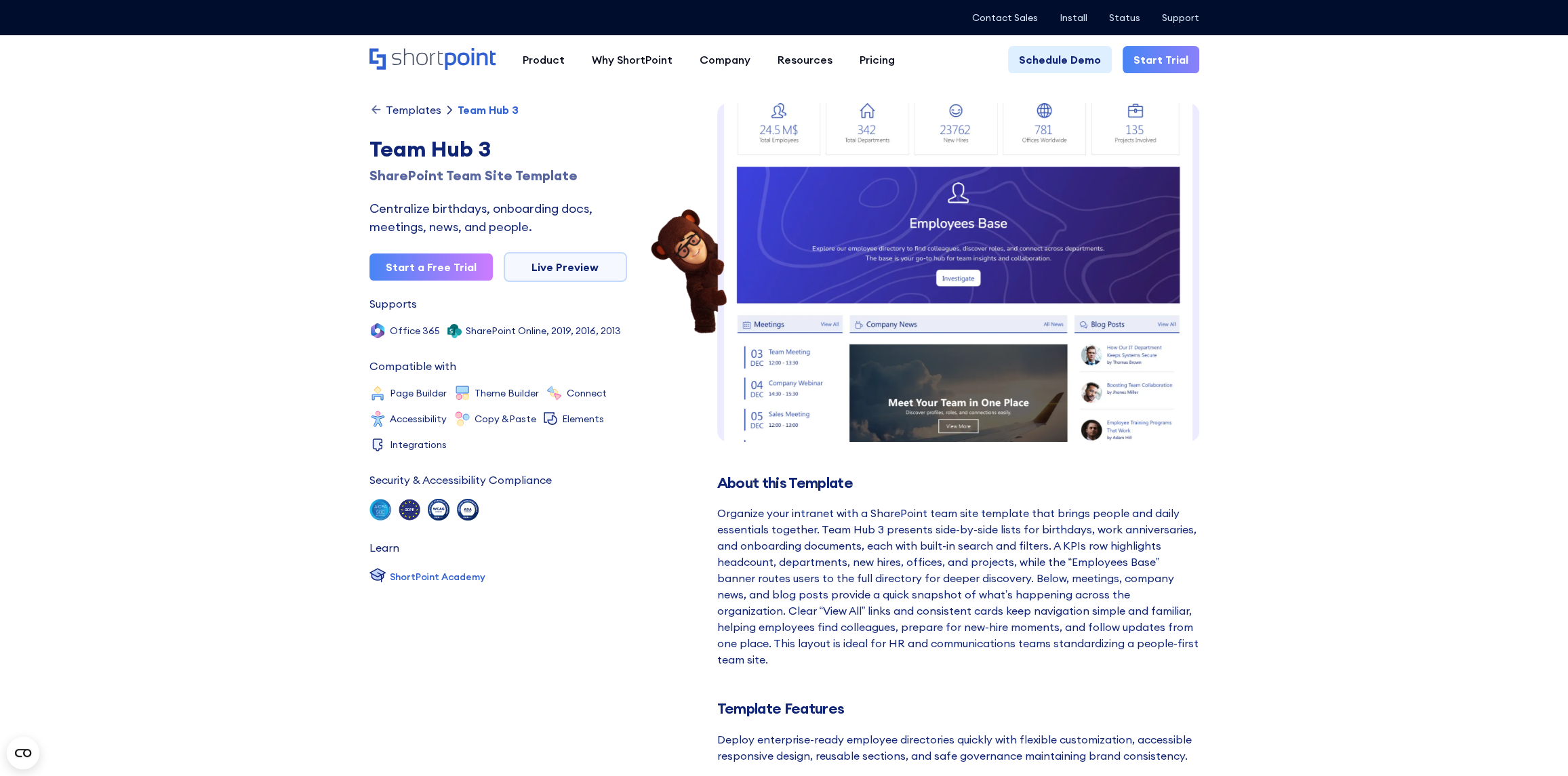
scroll to position [285, 0]
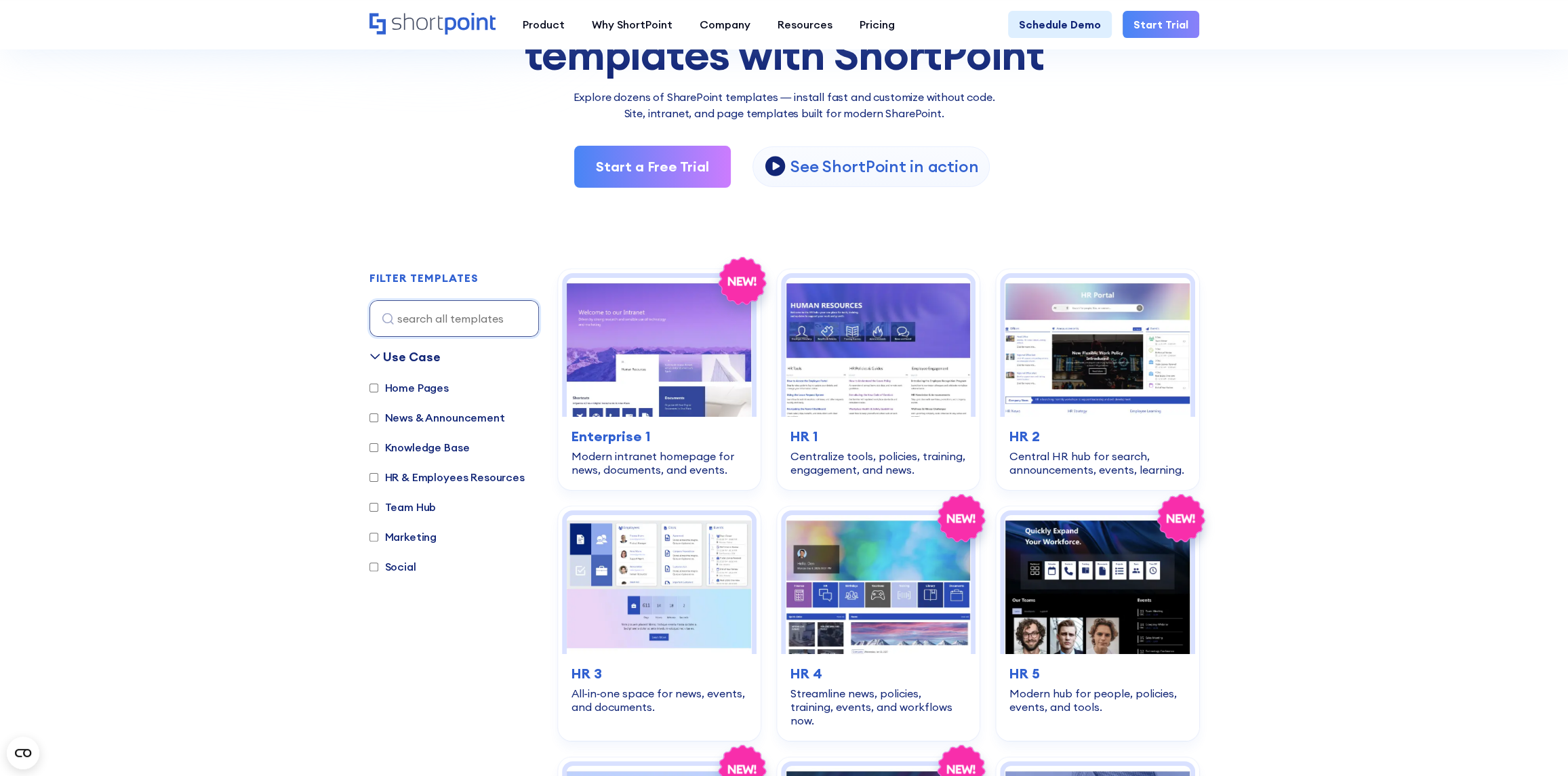
scroll to position [201, 0]
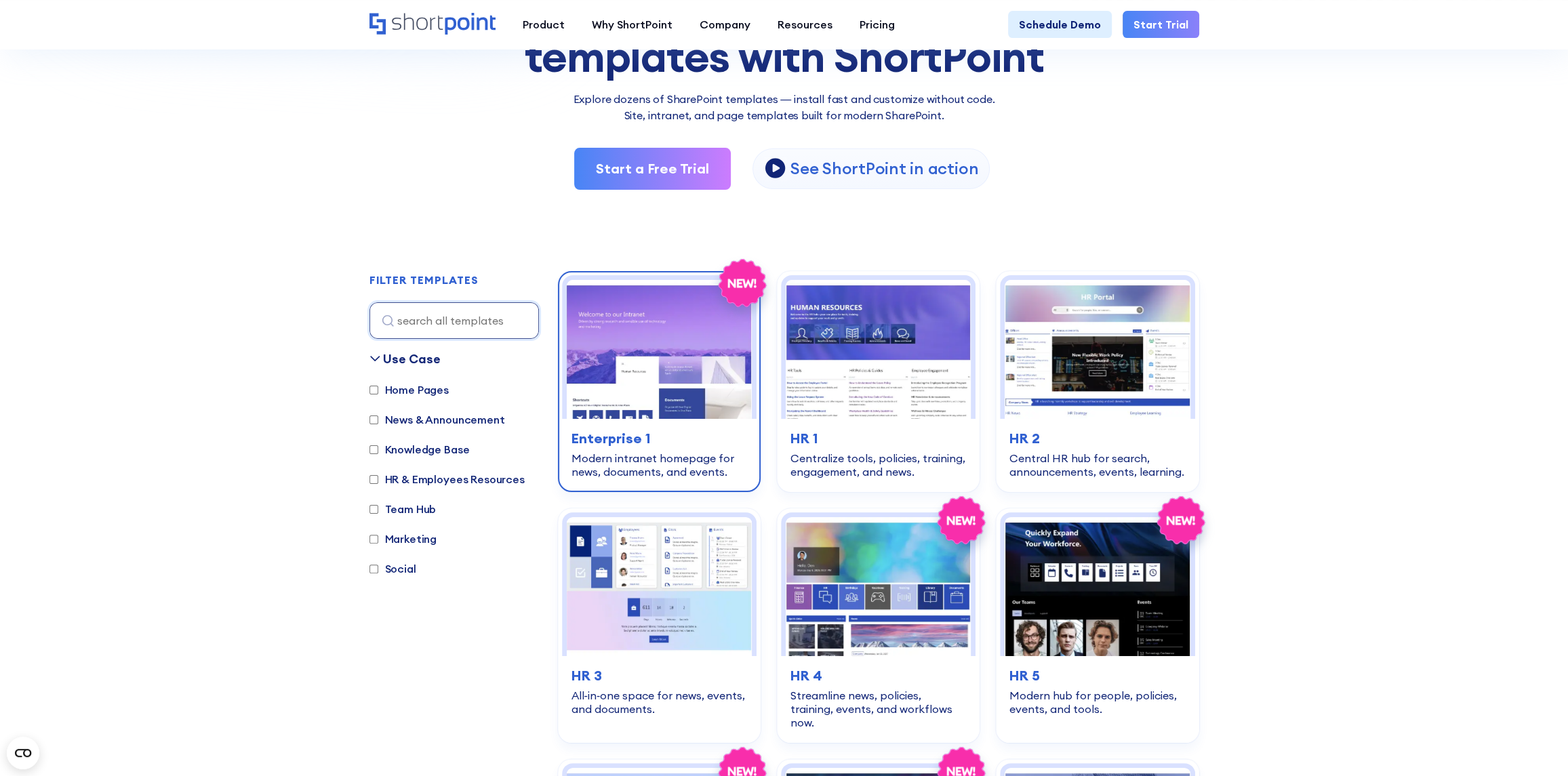
click at [689, 388] on img at bounding box center [660, 349] width 185 height 139
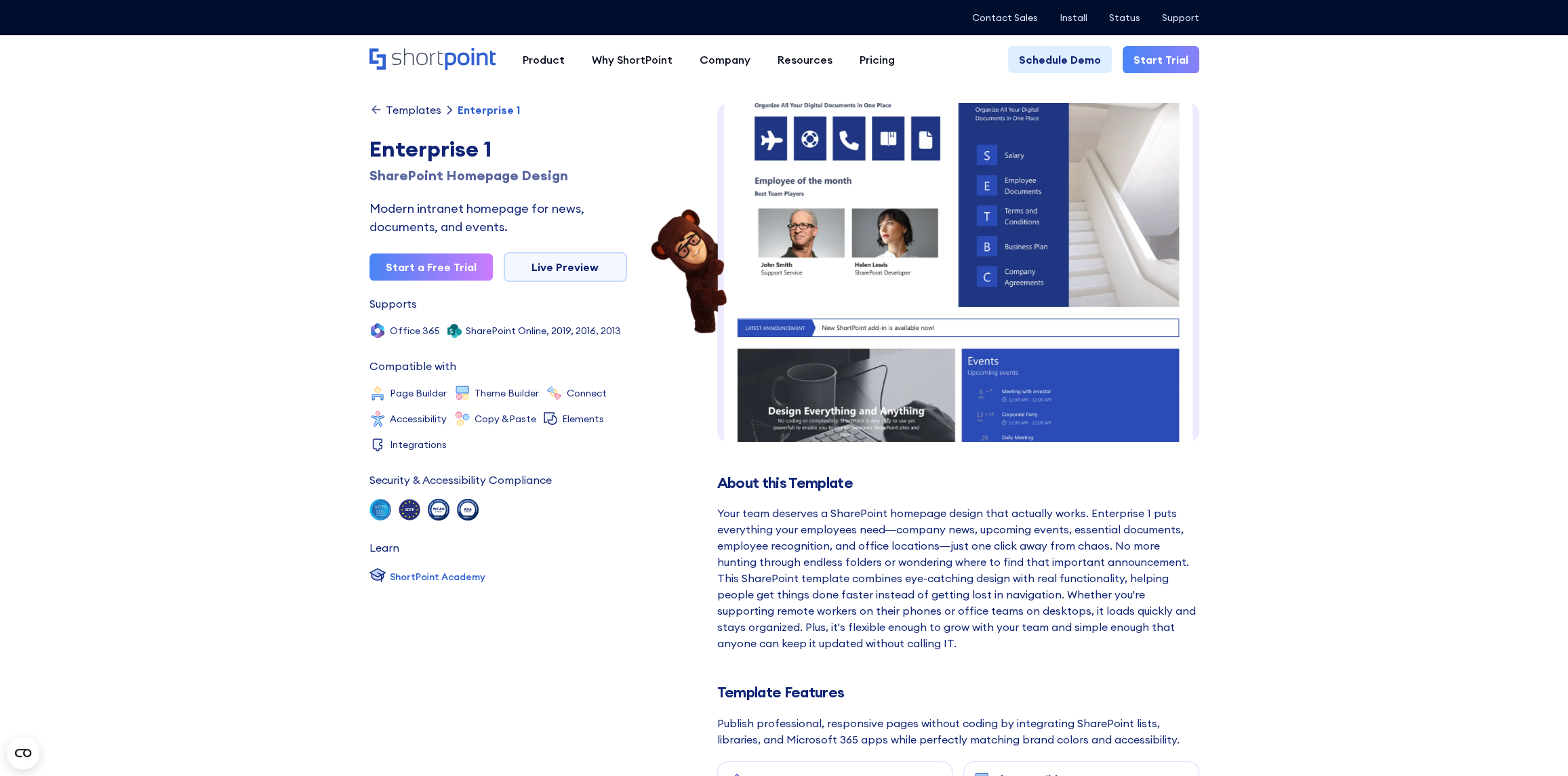
scroll to position [611, 0]
